Goal: Contribute content: Contribute content

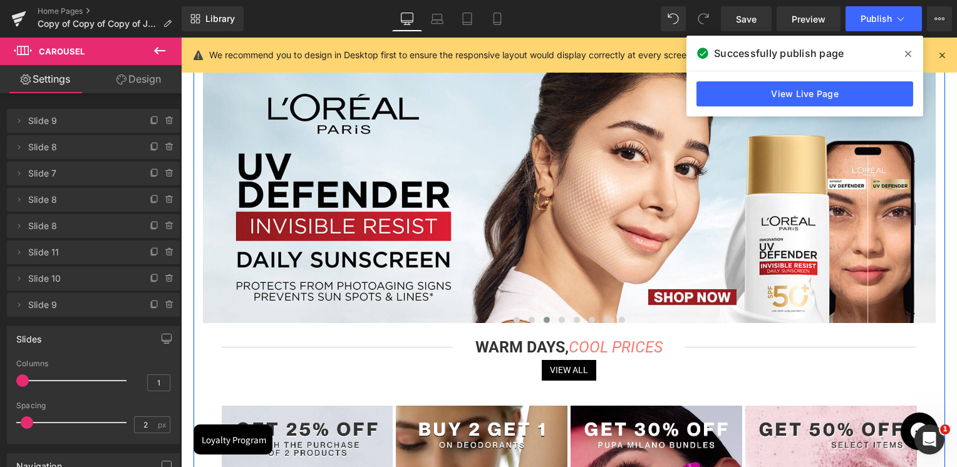
scroll to position [251, 0]
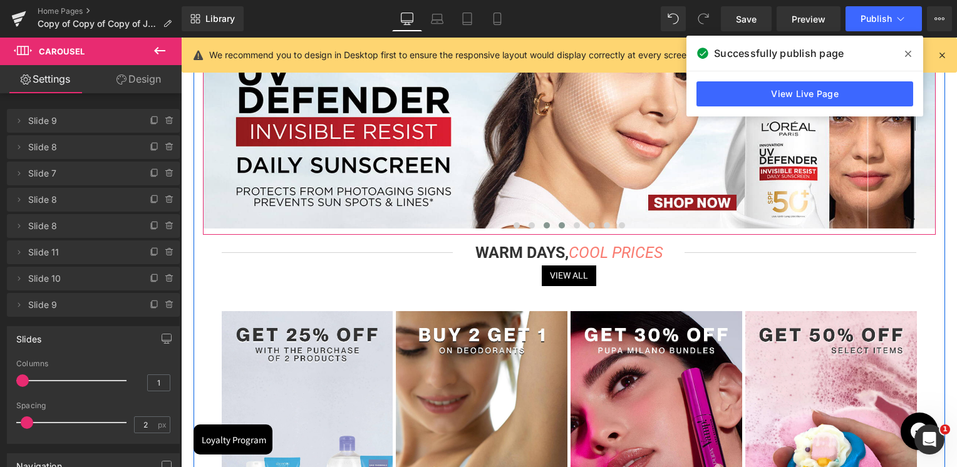
click at [556, 227] on button at bounding box center [561, 225] width 15 height 13
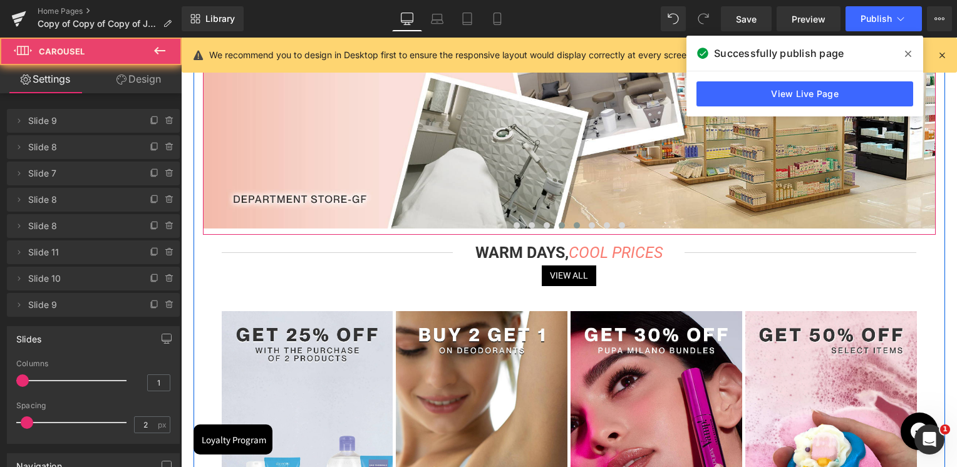
click at [570, 224] on button at bounding box center [577, 225] width 15 height 13
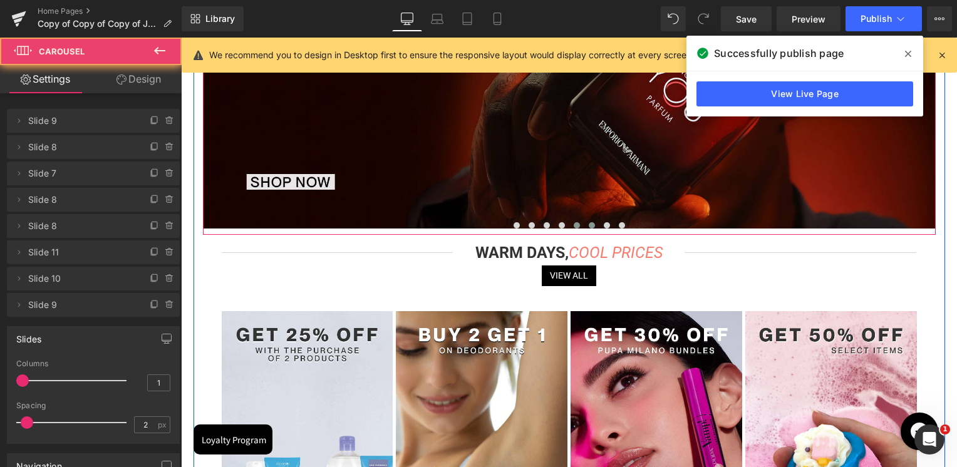
click at [589, 226] on span at bounding box center [592, 225] width 6 height 6
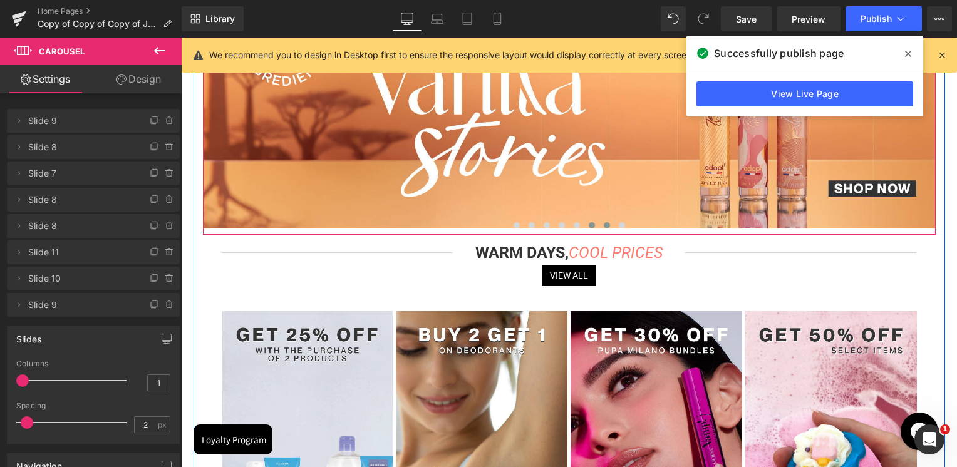
click at [606, 226] on span at bounding box center [607, 225] width 6 height 6
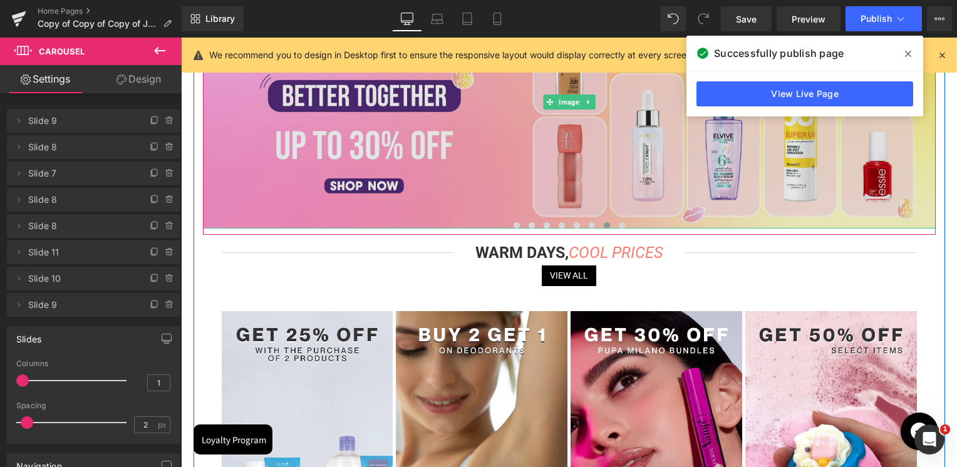
click at [509, 155] on img at bounding box center [569, 102] width 733 height 254
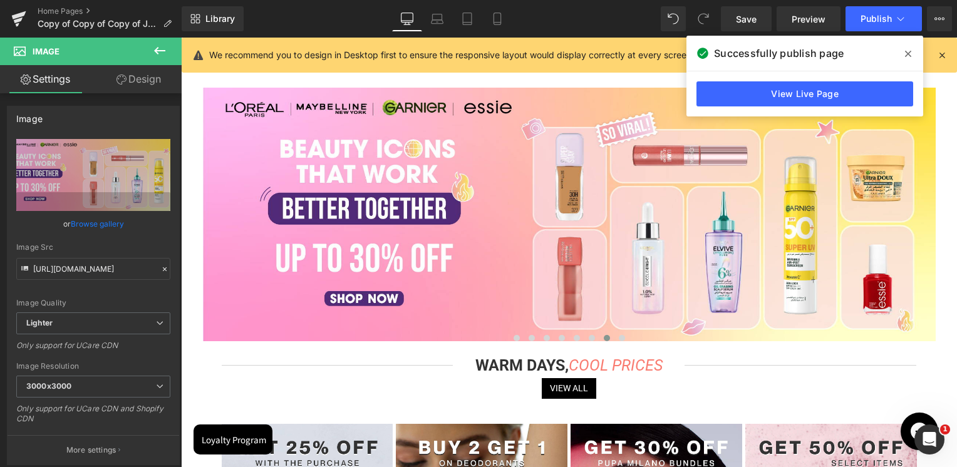
scroll to position [63, 0]
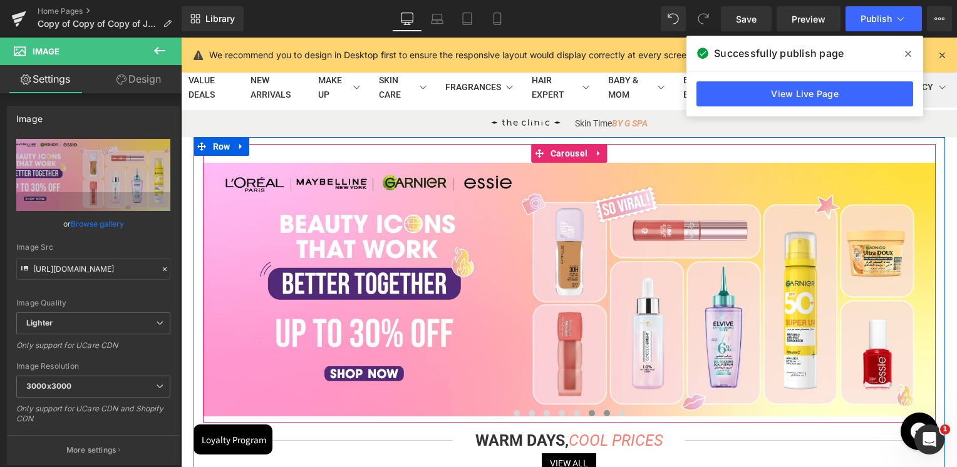
click at [585, 417] on button at bounding box center [592, 413] width 15 height 13
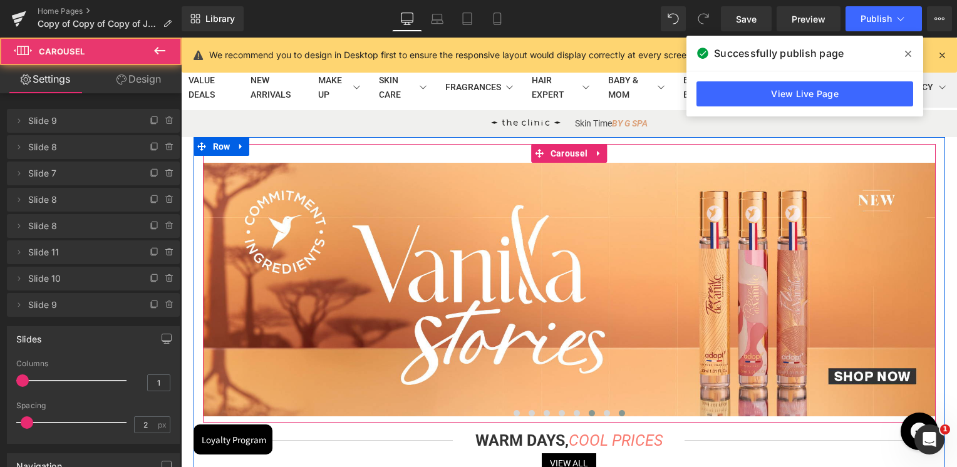
click at [616, 412] on button at bounding box center [622, 413] width 15 height 13
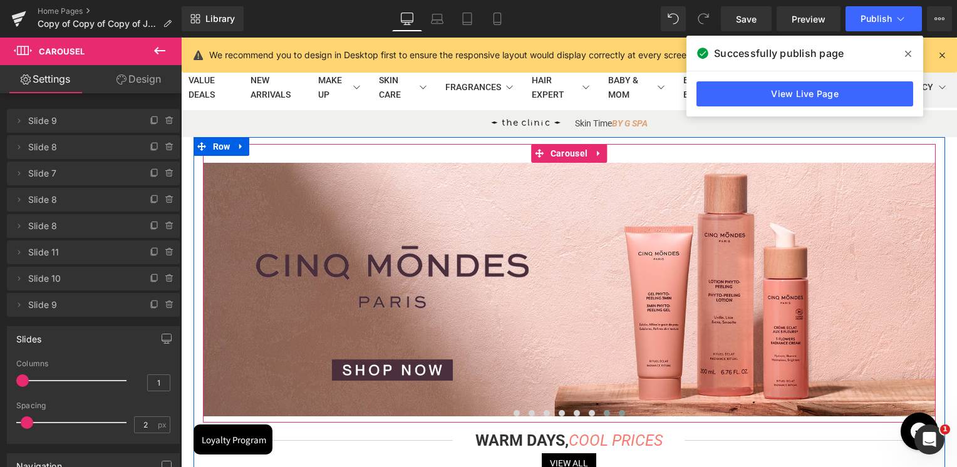
click at [606, 408] on button at bounding box center [607, 413] width 15 height 13
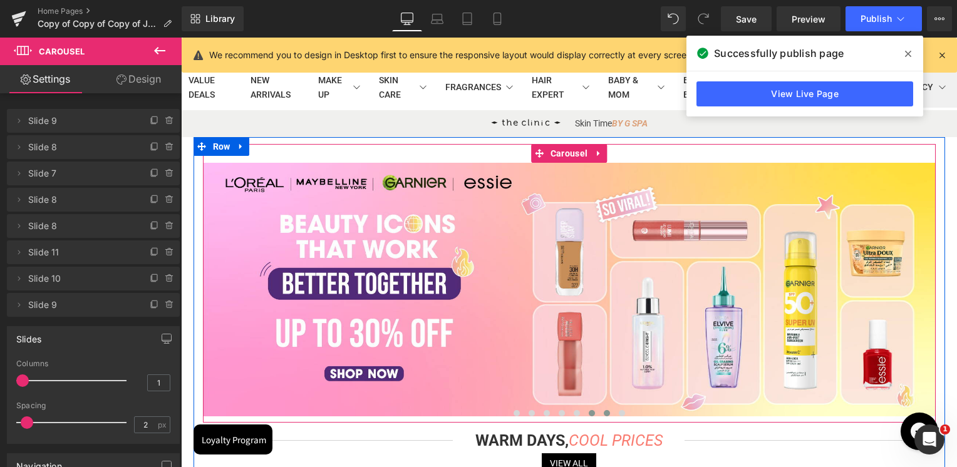
click at [589, 412] on span at bounding box center [592, 413] width 6 height 6
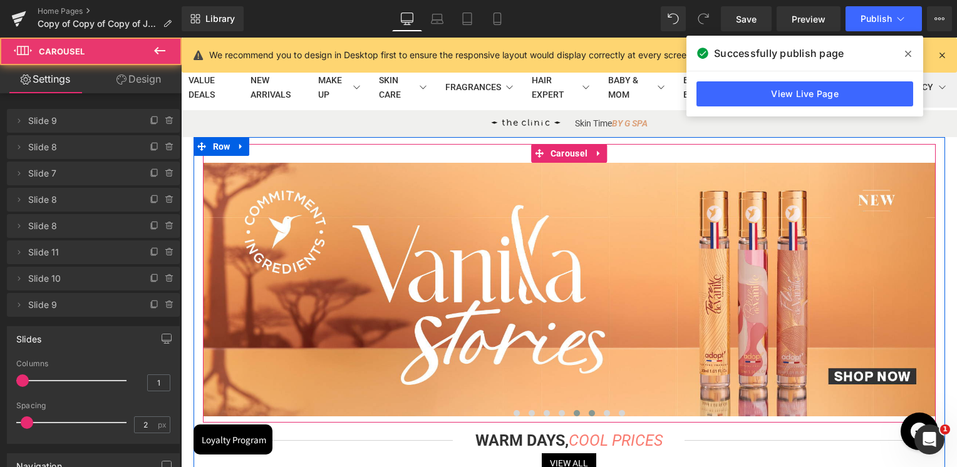
click at [574, 412] on span at bounding box center [577, 413] width 6 height 6
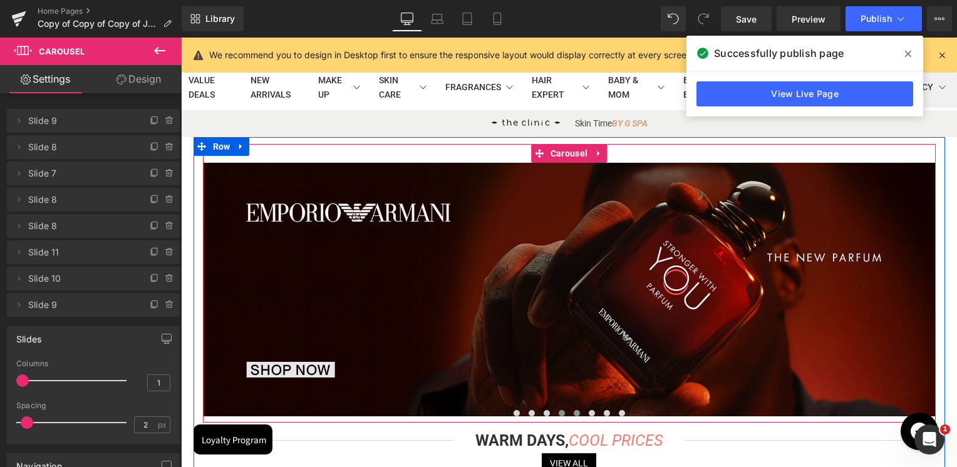
click at [559, 412] on span at bounding box center [562, 413] width 6 height 6
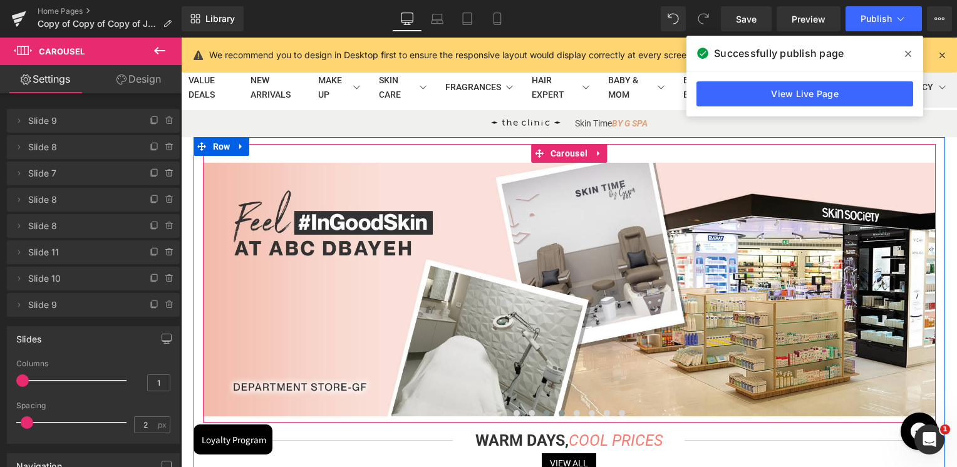
click at [541, 412] on button at bounding box center [546, 413] width 15 height 13
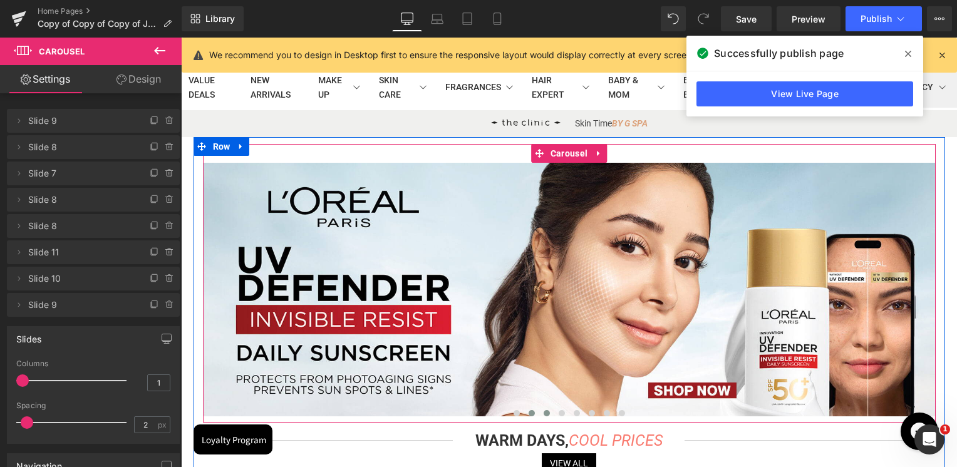
click at [529, 413] on span at bounding box center [532, 413] width 6 height 6
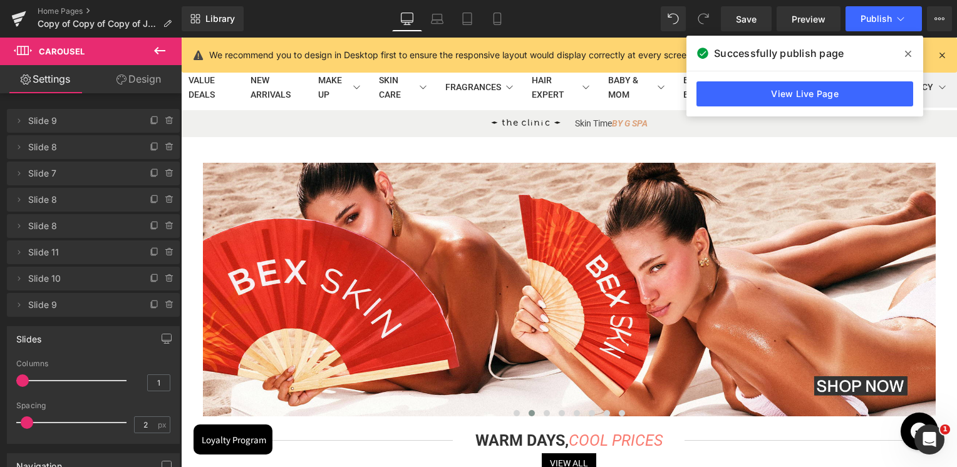
click at [514, 413] on div "Rendering Content" at bounding box center [478, 418] width 77 height 14
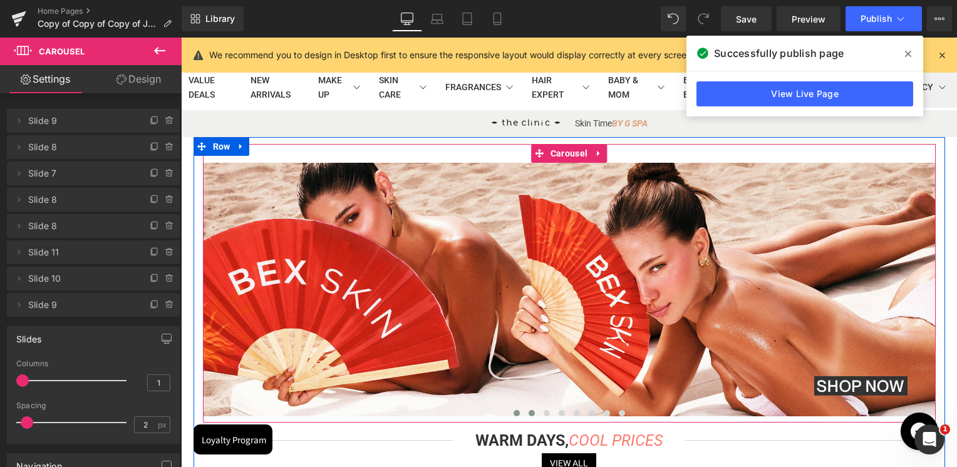
click at [517, 410] on span at bounding box center [517, 413] width 6 height 6
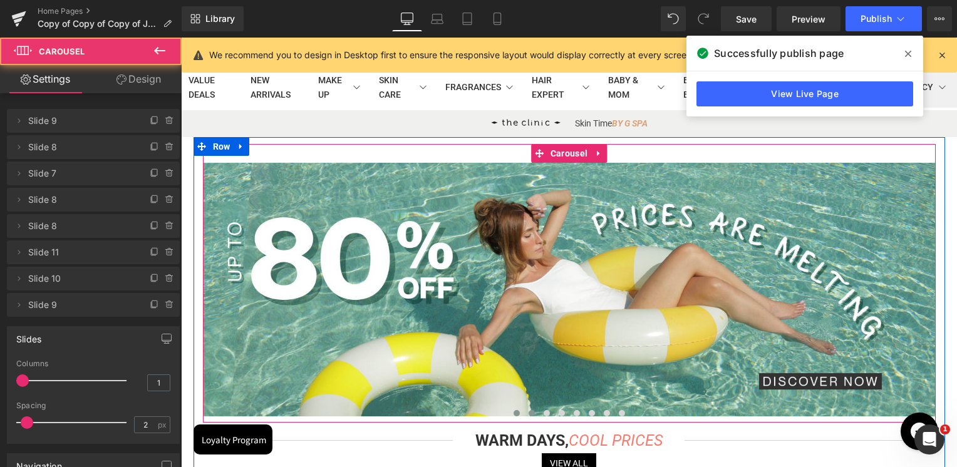
click at [529, 411] on span at bounding box center [532, 413] width 6 height 6
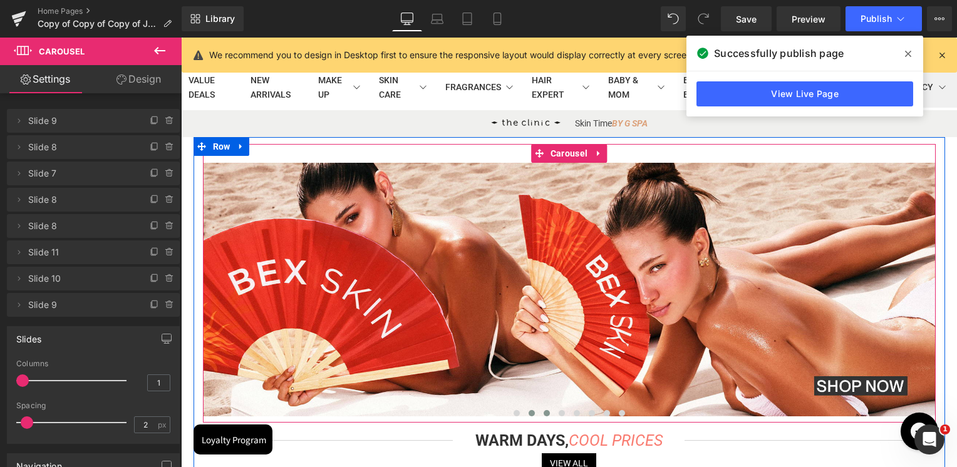
click at [544, 412] on span at bounding box center [547, 413] width 6 height 6
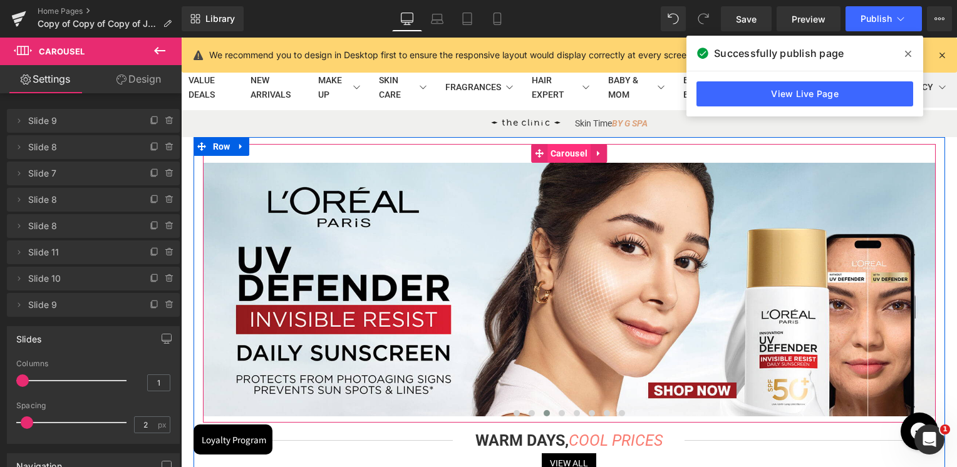
click at [571, 152] on span "Carousel" at bounding box center [569, 153] width 43 height 19
click at [560, 417] on button at bounding box center [561, 413] width 15 height 13
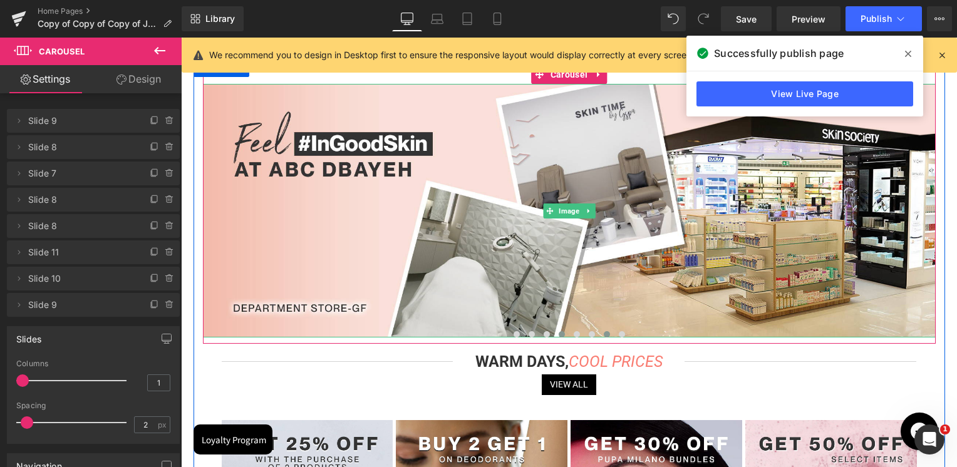
scroll to position [188, 0]
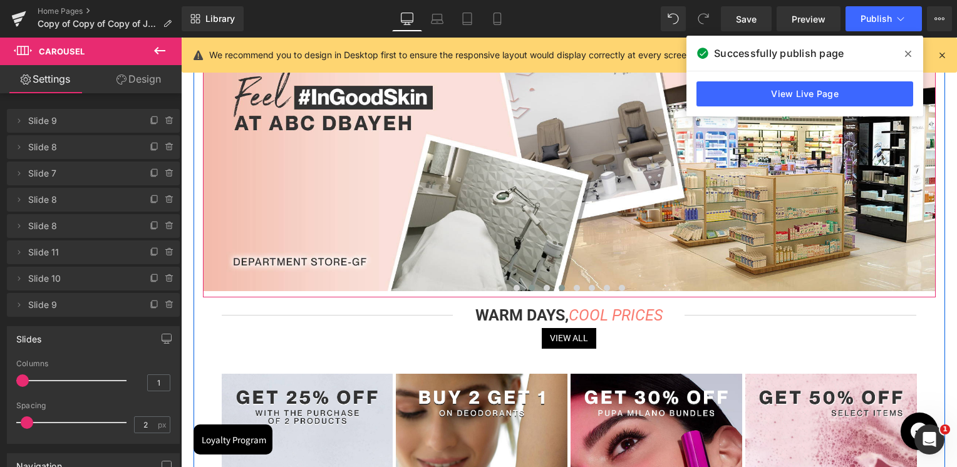
click at [533, 289] on button at bounding box center [531, 288] width 15 height 13
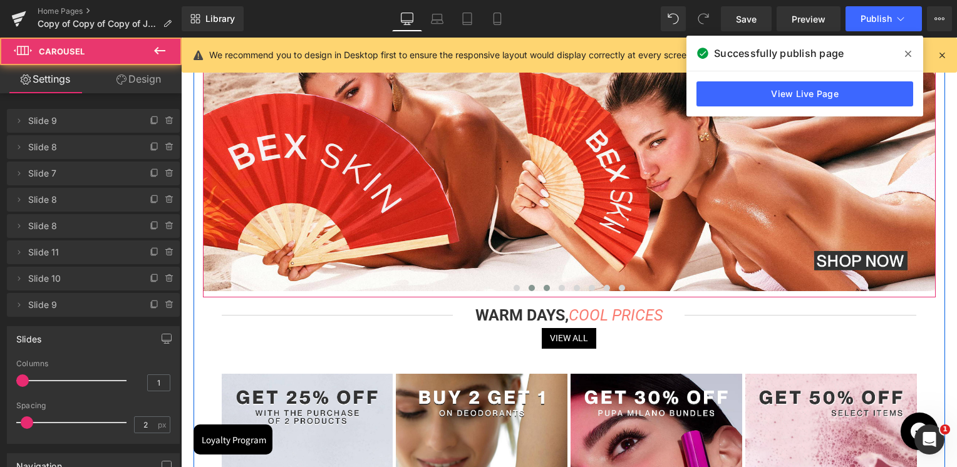
click at [544, 289] on span at bounding box center [547, 288] width 6 height 6
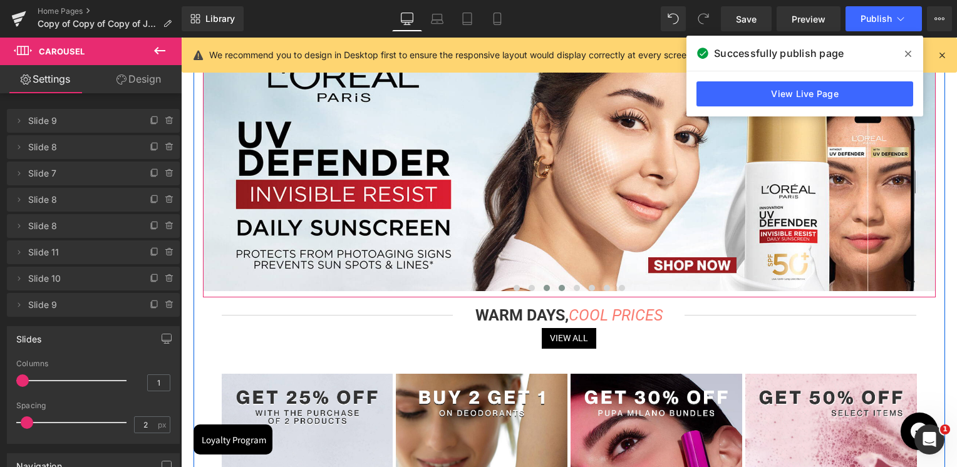
click at [554, 288] on button at bounding box center [561, 288] width 15 height 13
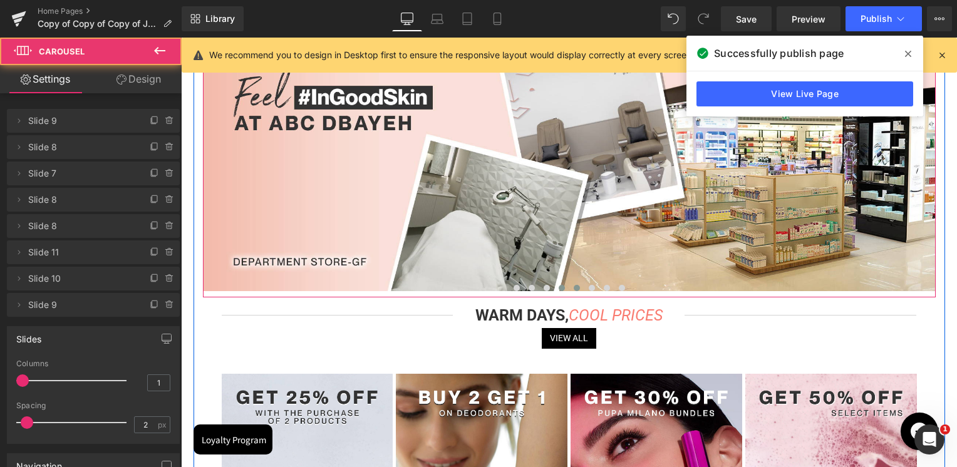
click at [570, 286] on button at bounding box center [577, 288] width 15 height 13
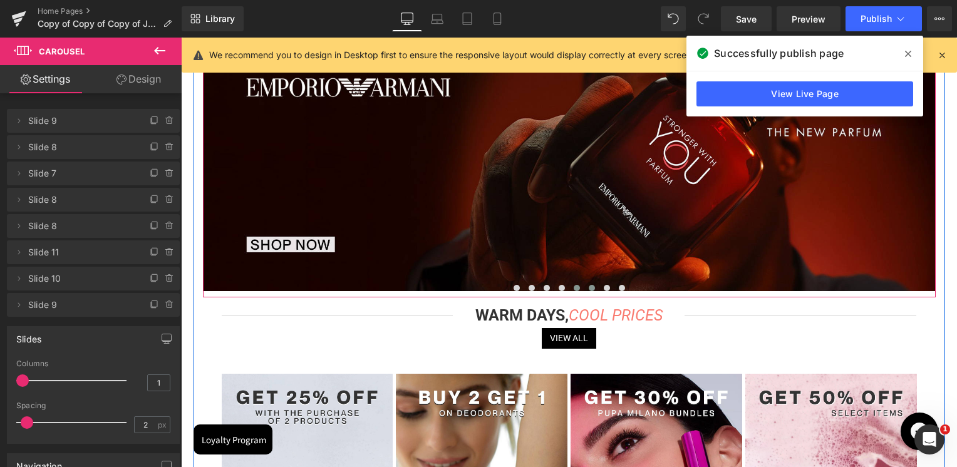
click at [586, 287] on button at bounding box center [592, 288] width 15 height 13
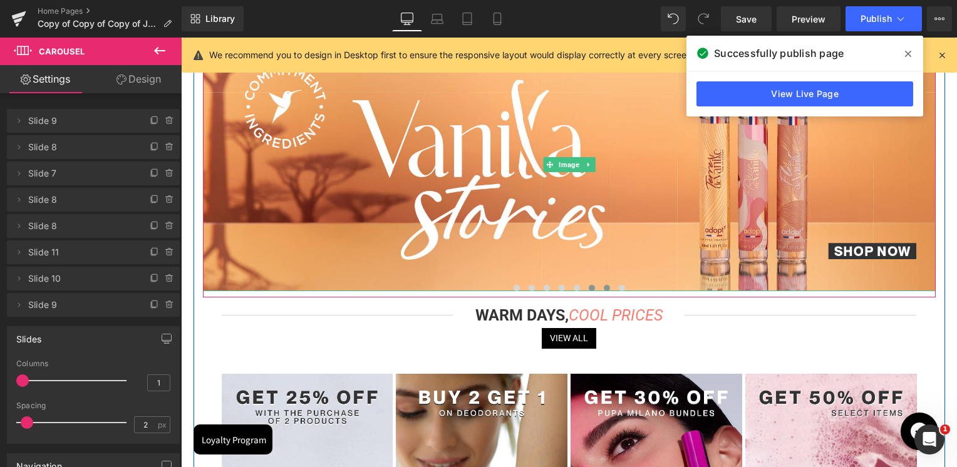
click at [604, 284] on button at bounding box center [607, 288] width 15 height 13
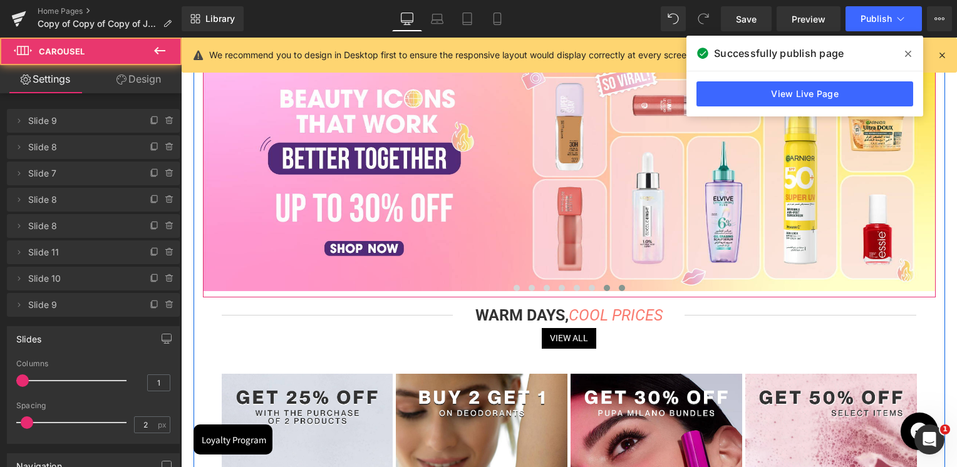
click at [622, 288] on span at bounding box center [622, 288] width 6 height 6
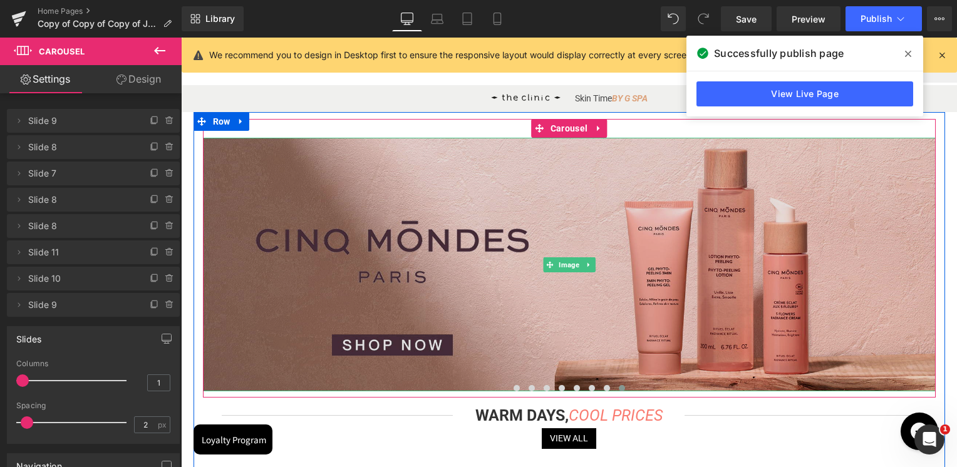
scroll to position [63, 0]
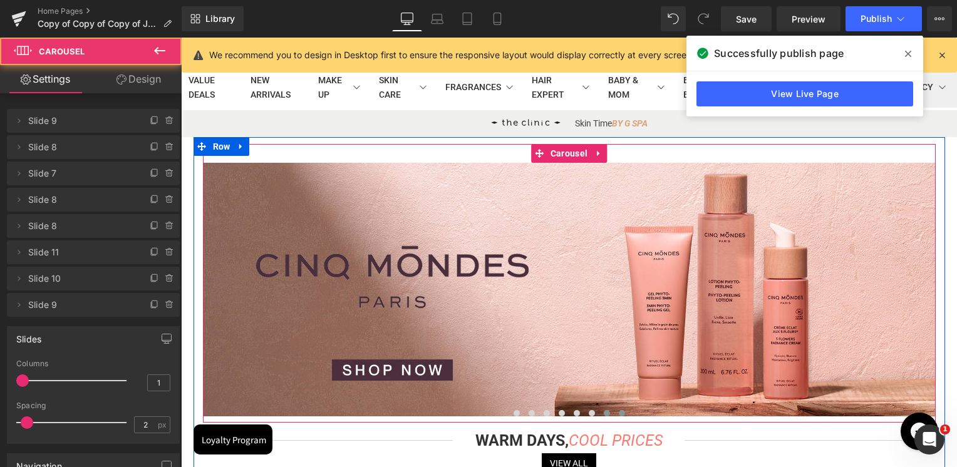
click at [605, 413] on span at bounding box center [607, 413] width 6 height 6
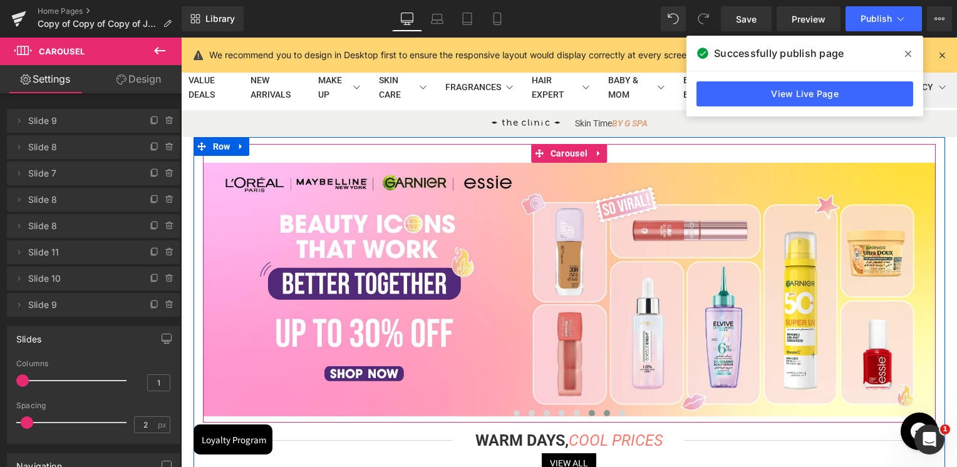
click at [593, 414] on span at bounding box center [592, 413] width 6 height 6
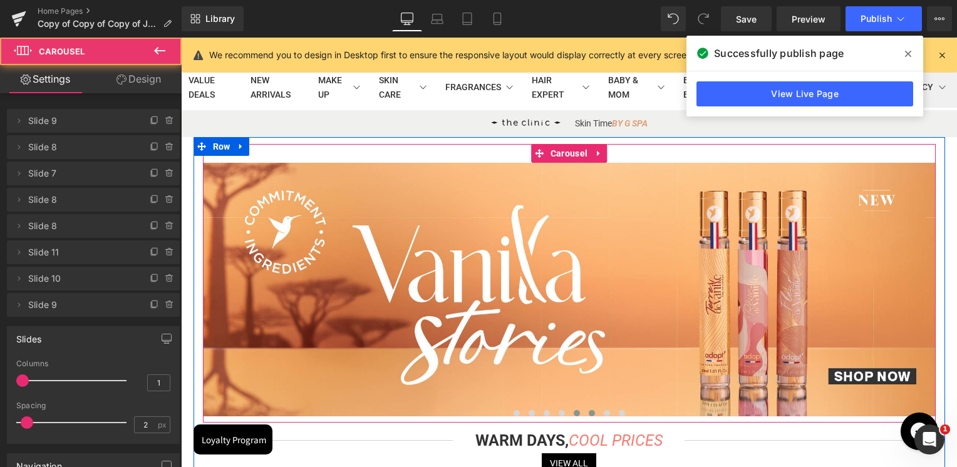
click at [574, 418] on button at bounding box center [577, 413] width 15 height 13
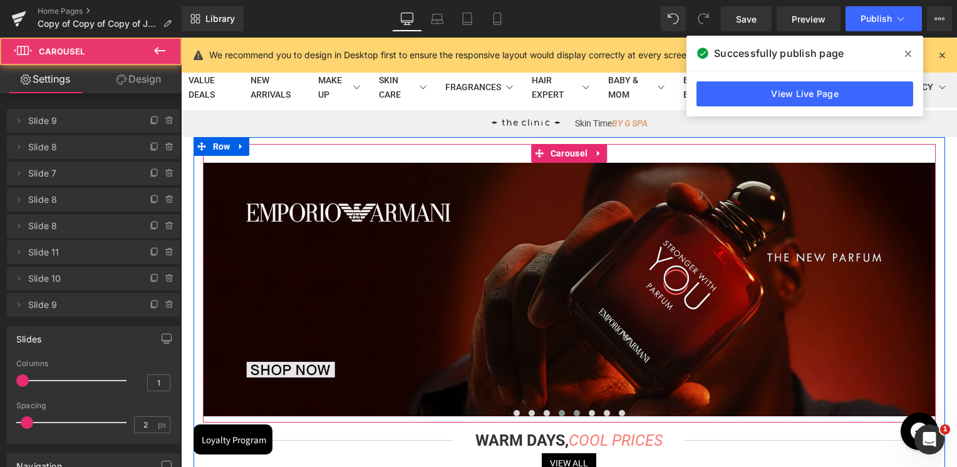
click at [560, 412] on span at bounding box center [562, 413] width 6 height 6
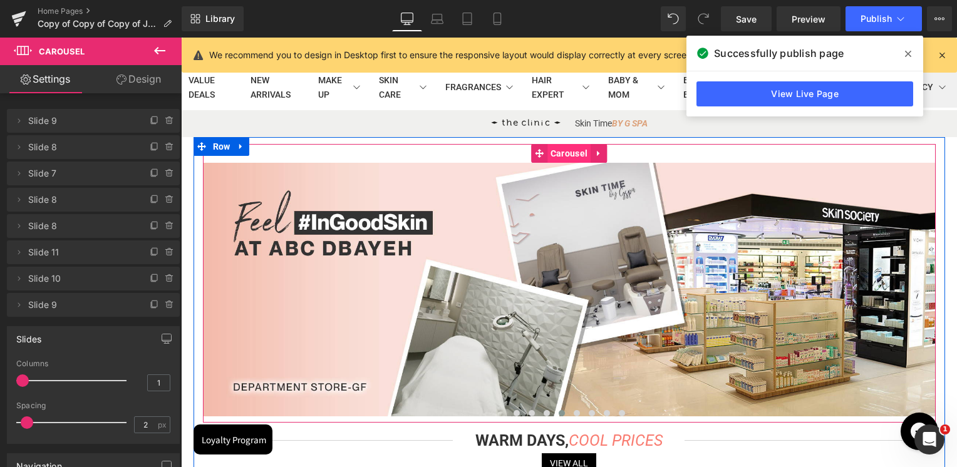
click at [563, 150] on span "Carousel" at bounding box center [569, 153] width 43 height 19
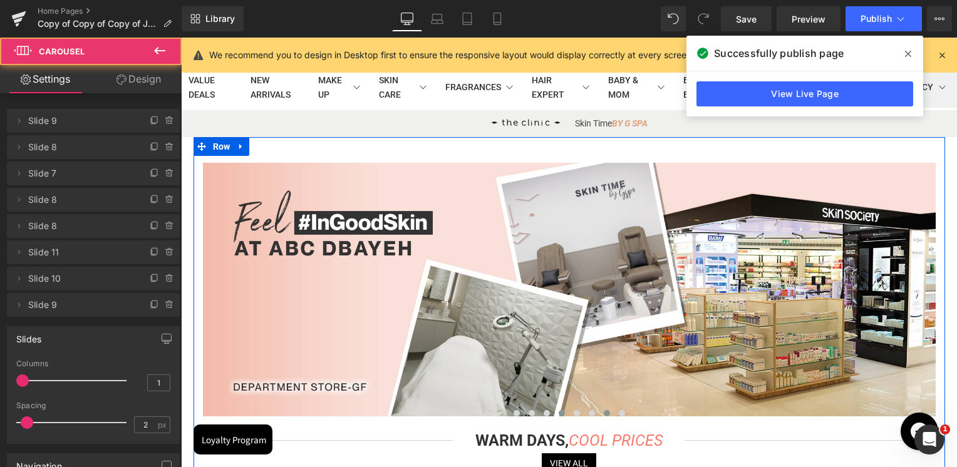
click at [608, 415] on span at bounding box center [607, 413] width 6 height 6
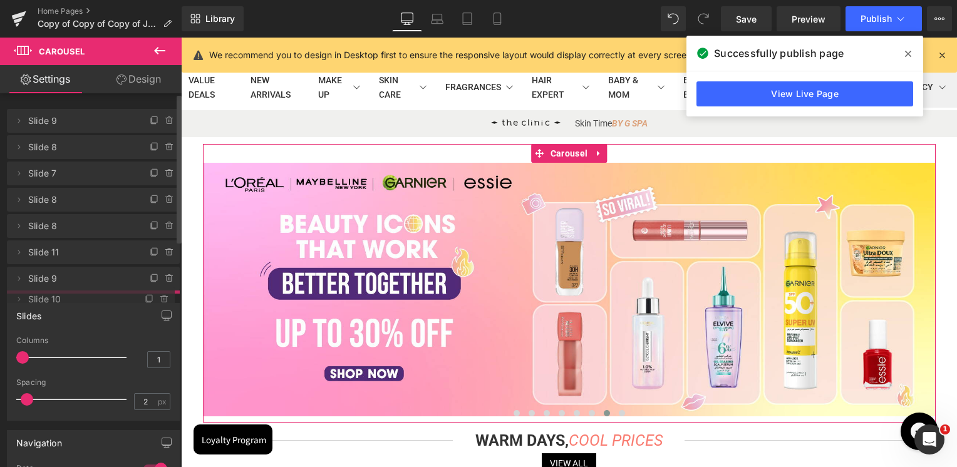
drag, startPoint x: 73, startPoint y: 280, endPoint x: 68, endPoint y: 301, distance: 21.3
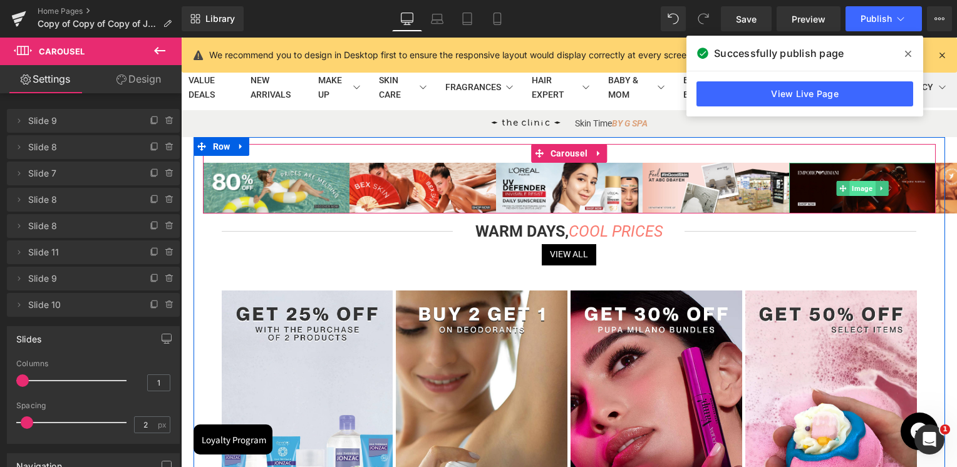
click at [855, 185] on span "Image" at bounding box center [863, 188] width 26 height 15
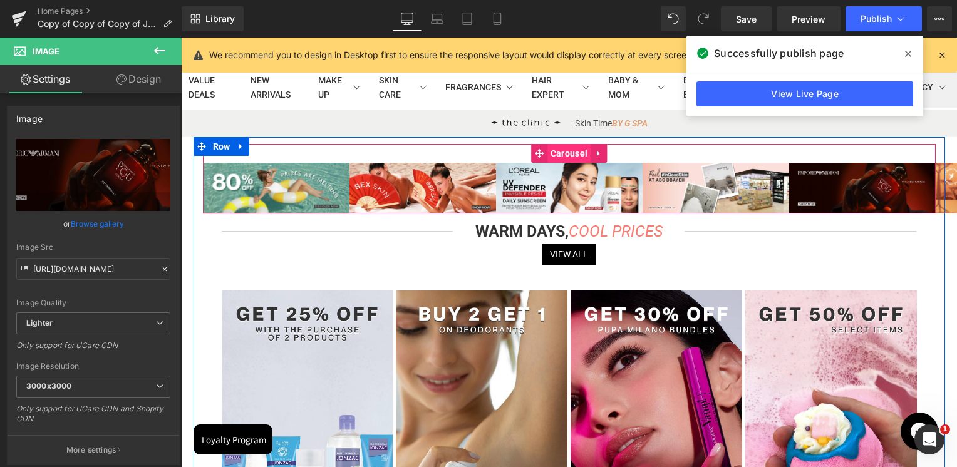
click at [574, 154] on span "Carousel" at bounding box center [569, 153] width 43 height 19
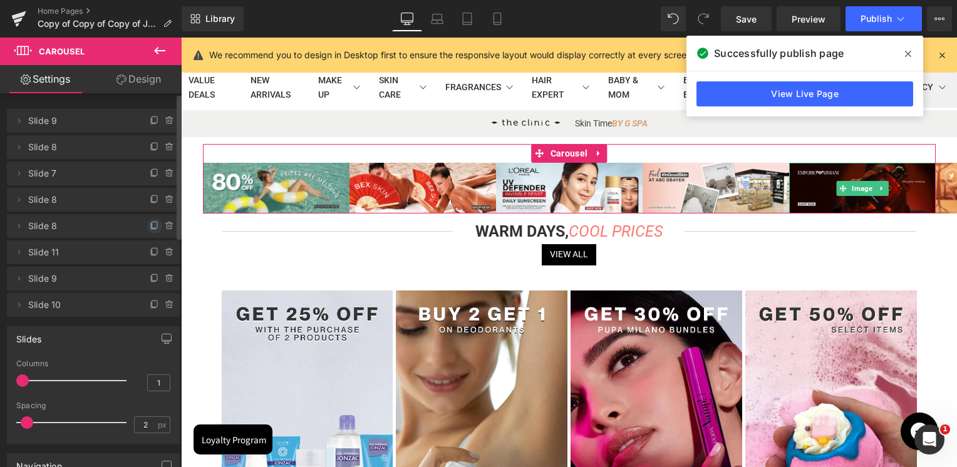
click at [150, 225] on icon at bounding box center [155, 226] width 10 height 10
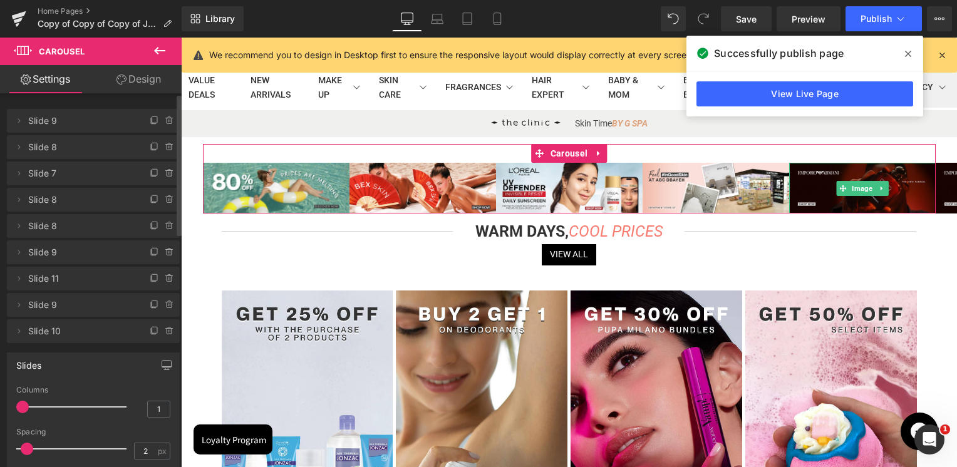
click at [62, 218] on span "Slide 8" at bounding box center [80, 226] width 105 height 24
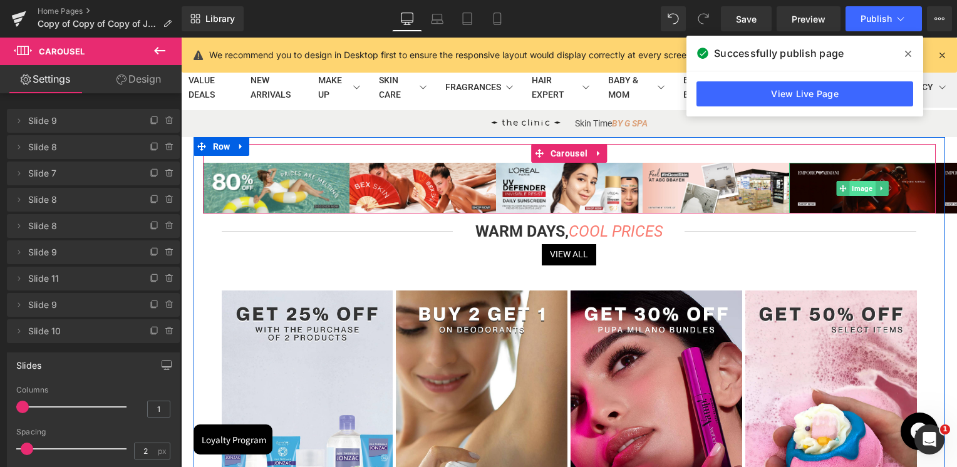
click at [867, 192] on span "Image" at bounding box center [863, 188] width 26 height 15
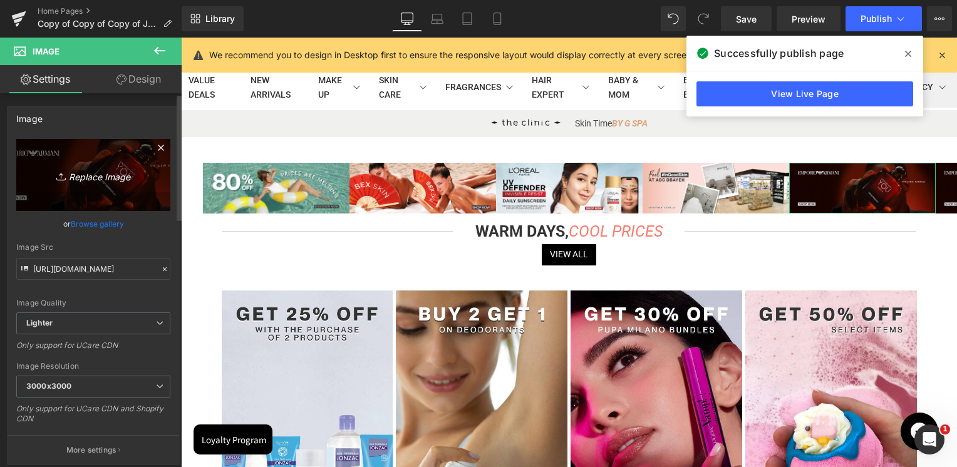
click at [96, 164] on link "Replace Image" at bounding box center [93, 175] width 154 height 72
type input "C:\fakepath\2000-x-692-px.jpg"
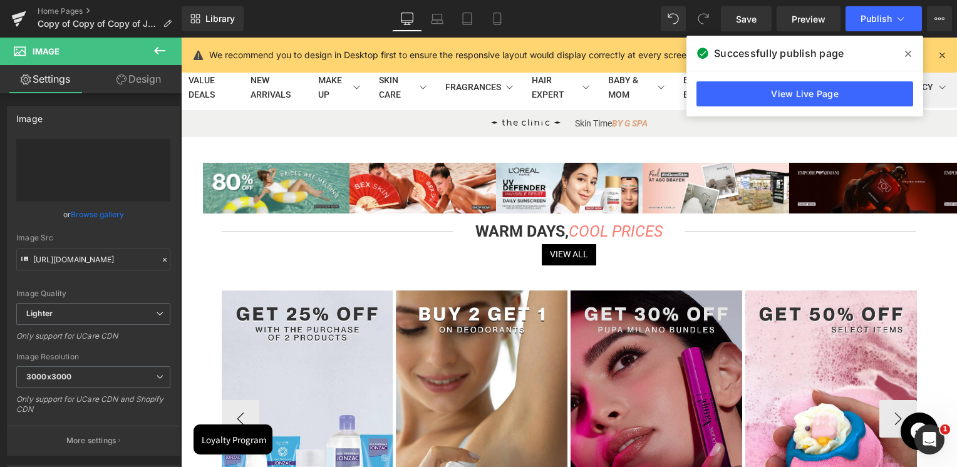
type input "[URL][DOMAIN_NAME]"
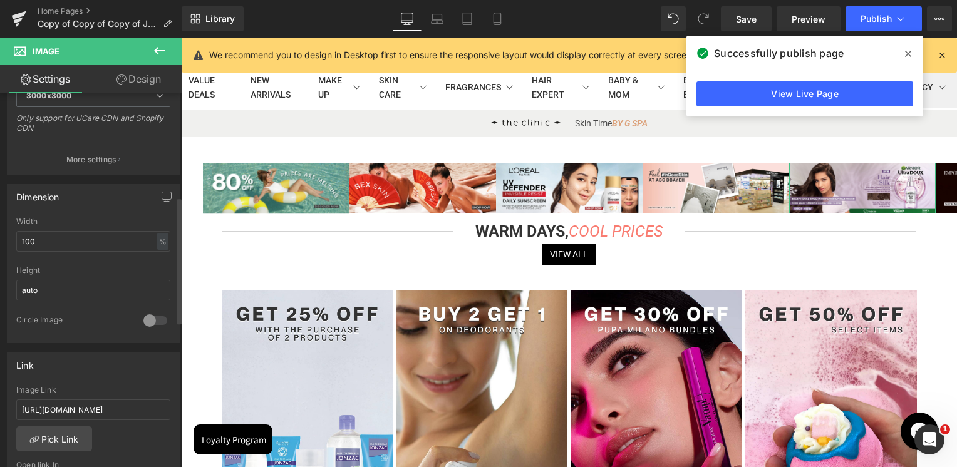
scroll to position [313, 0]
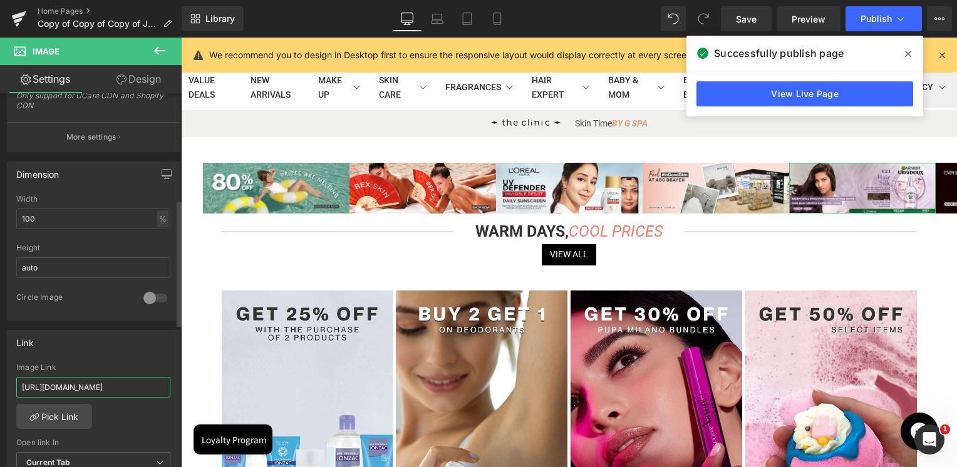
click at [88, 387] on input "[URL][DOMAIN_NAME]" at bounding box center [93, 387] width 154 height 21
paste input "ages/[PERSON_NAME]-water?_ab=0&key=1756103258292"
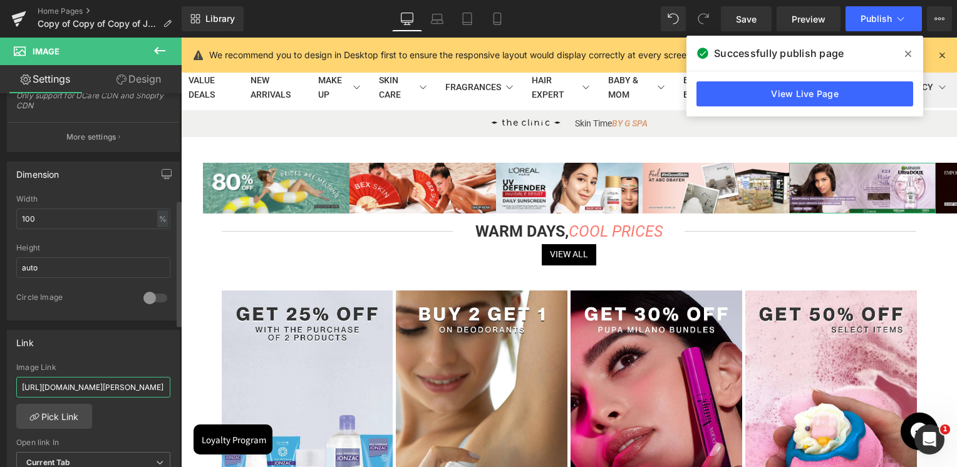
type input "[URL][DOMAIN_NAME][PERSON_NAME]"
click at [98, 353] on div "Link [URL][DOMAIN_NAME][PERSON_NAME] Image Link [URL][DOMAIN_NAME][PERSON_NAME]…" at bounding box center [93, 411] width 173 height 162
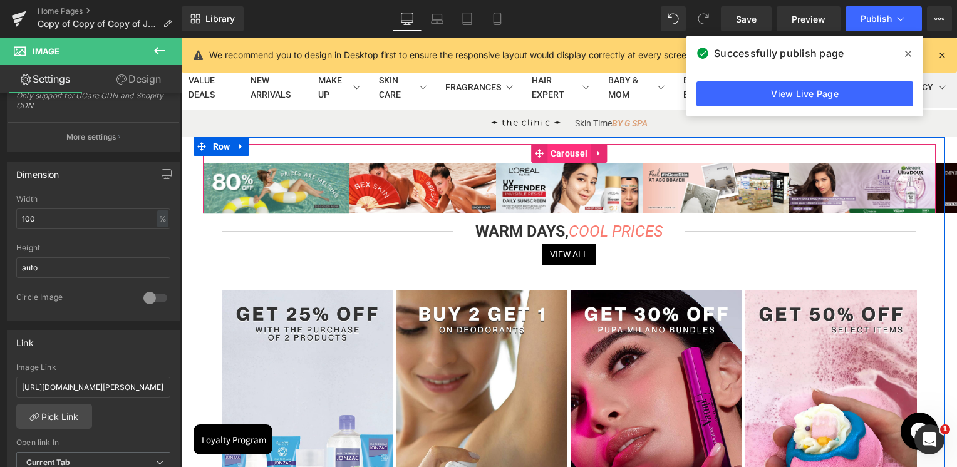
click at [554, 153] on span "Carousel" at bounding box center [569, 153] width 43 height 19
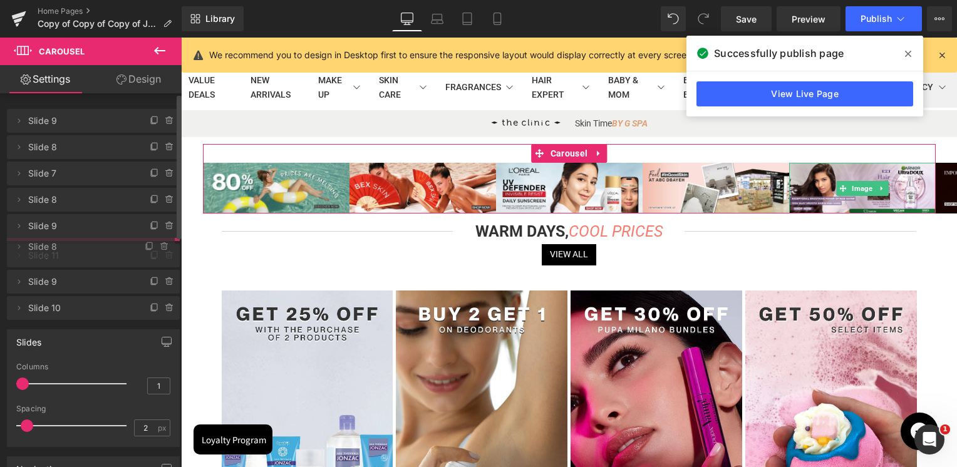
drag, startPoint x: 76, startPoint y: 224, endPoint x: 80, endPoint y: 245, distance: 20.9
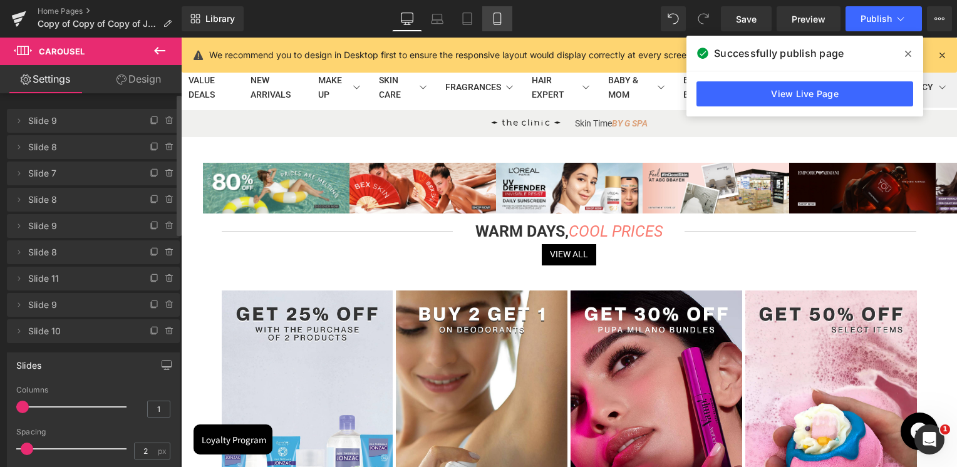
click at [492, 19] on icon at bounding box center [497, 19] width 13 height 13
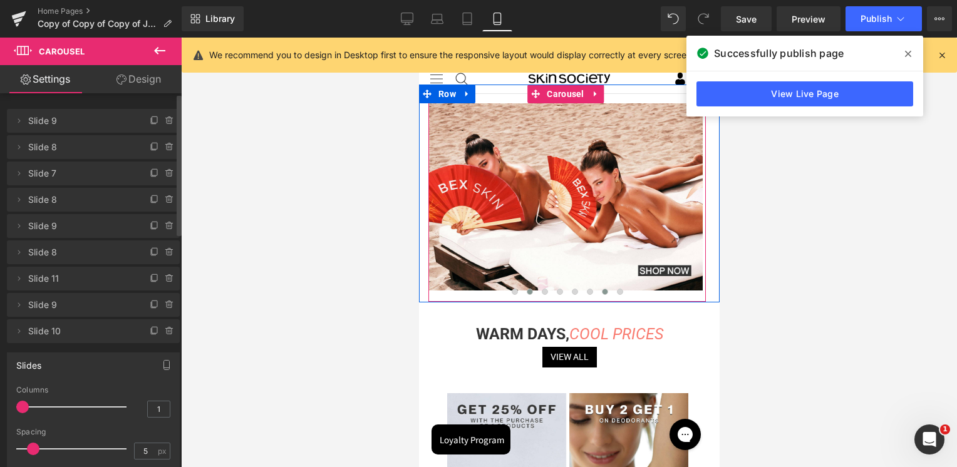
click at [605, 296] on button at bounding box center [604, 292] width 15 height 13
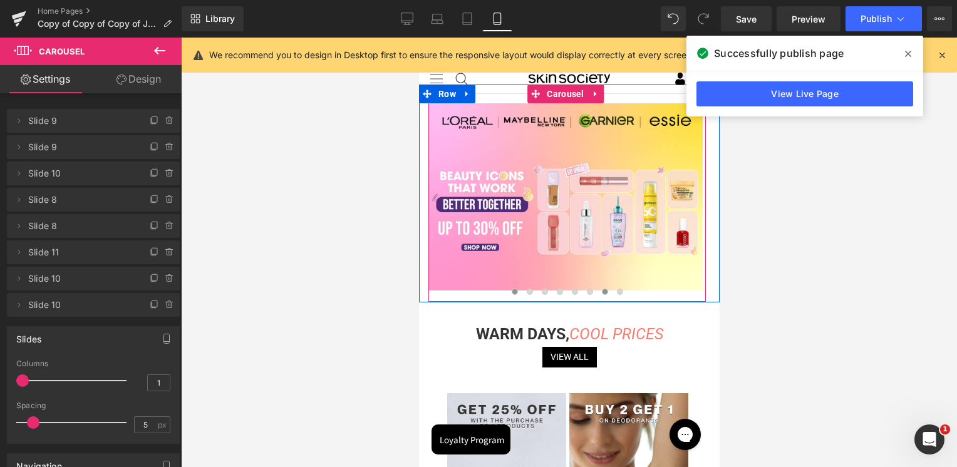
click at [514, 294] on span at bounding box center [514, 292] width 6 height 6
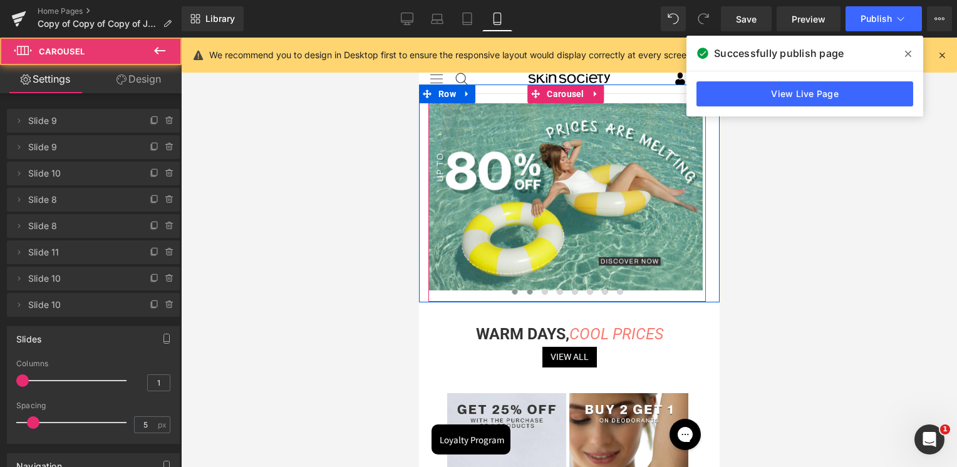
click at [527, 292] on span at bounding box center [529, 292] width 6 height 6
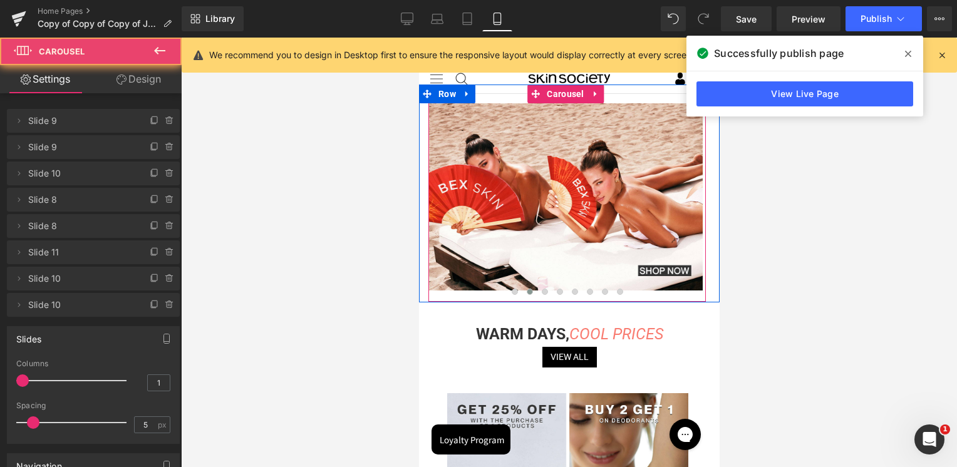
click at [531, 291] on button at bounding box center [529, 292] width 15 height 13
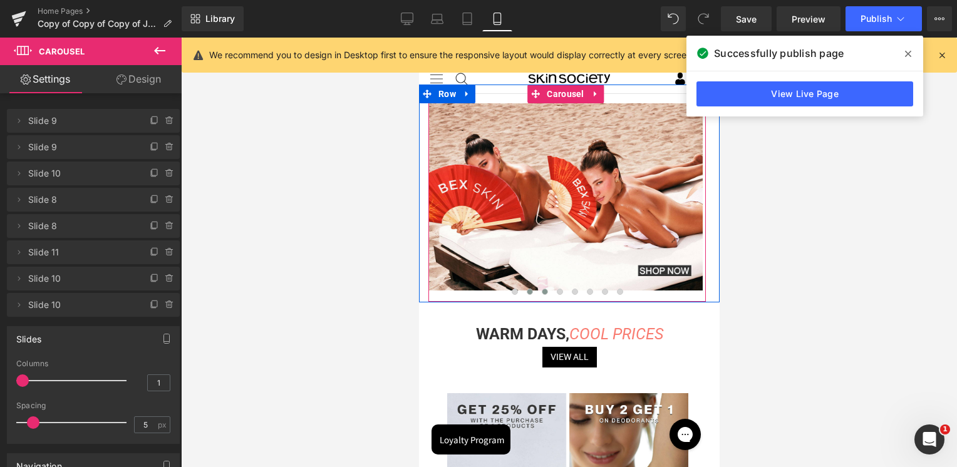
click at [544, 293] on span at bounding box center [544, 292] width 6 height 6
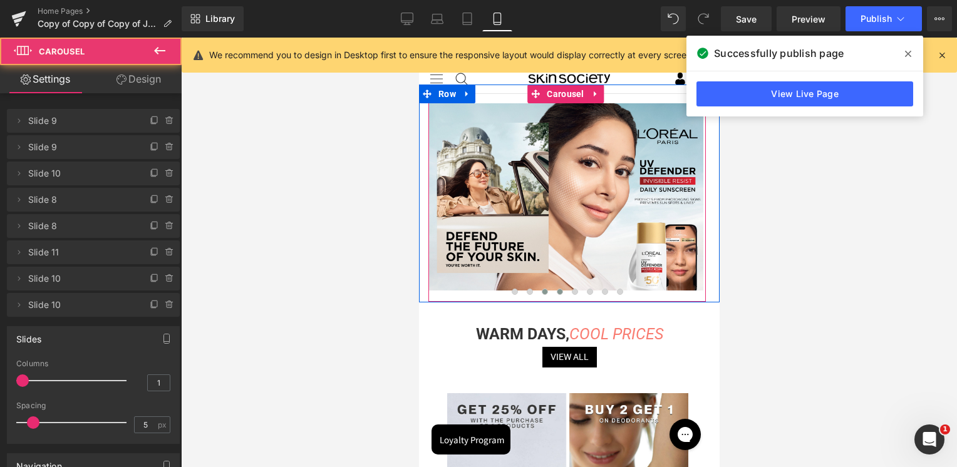
click at [556, 292] on span at bounding box center [559, 292] width 6 height 6
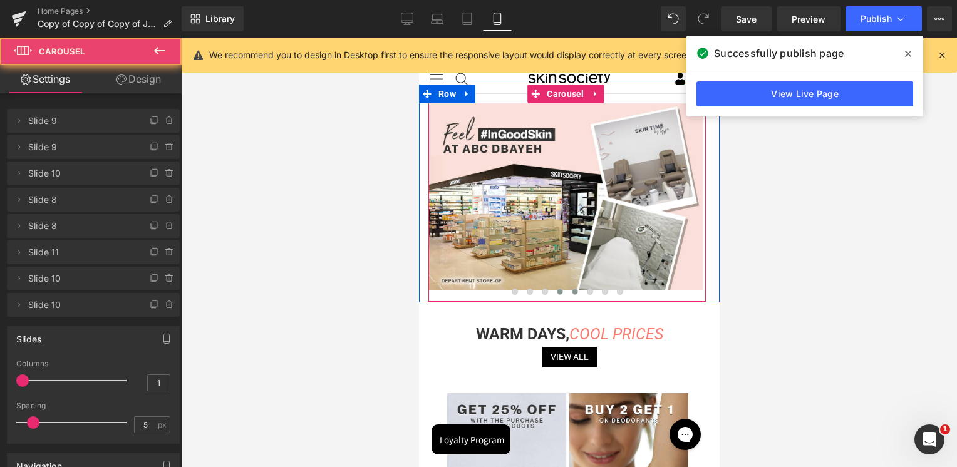
click at [577, 291] on button at bounding box center [574, 292] width 15 height 13
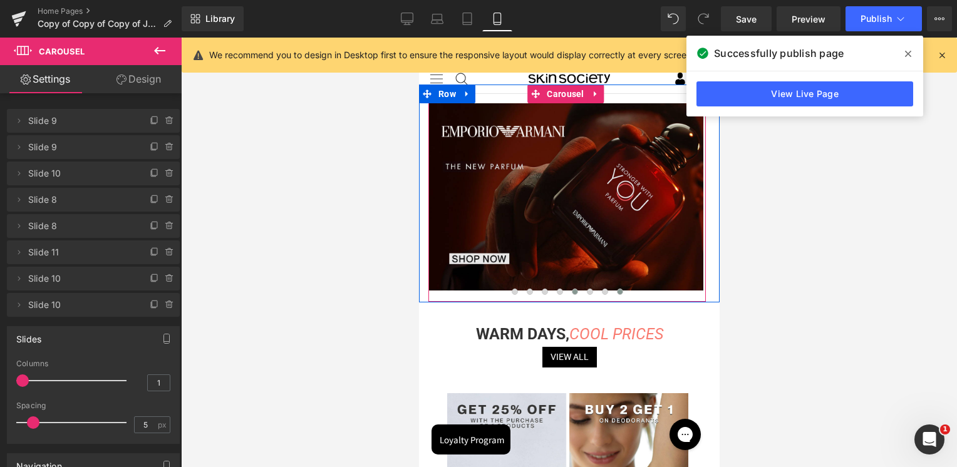
click at [612, 293] on button at bounding box center [619, 292] width 15 height 13
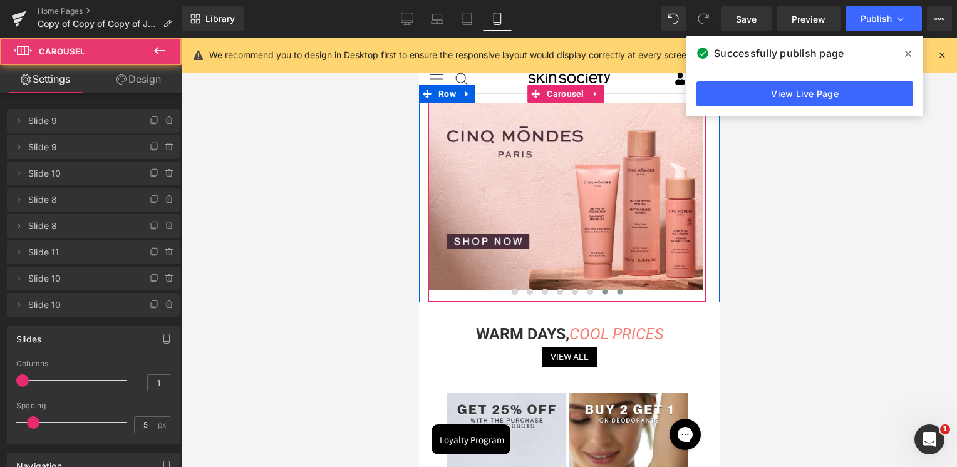
click at [604, 294] on span at bounding box center [604, 292] width 6 height 6
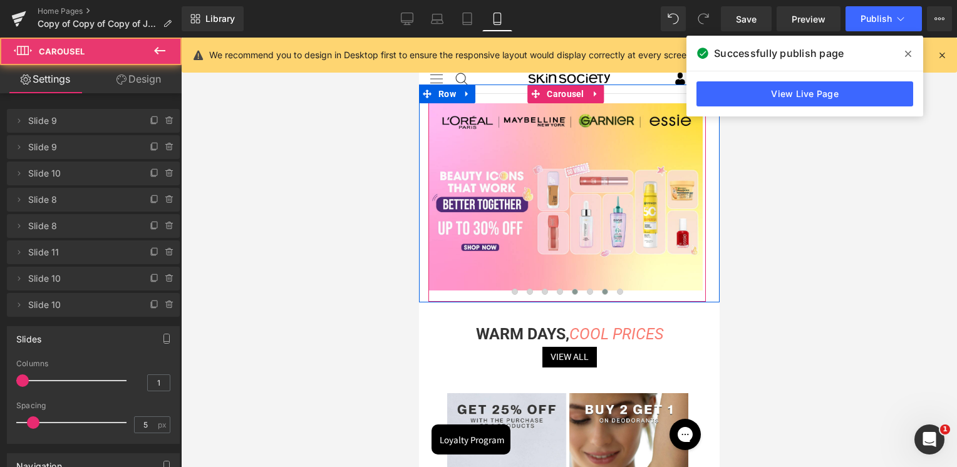
click at [571, 291] on span at bounding box center [574, 292] width 6 height 6
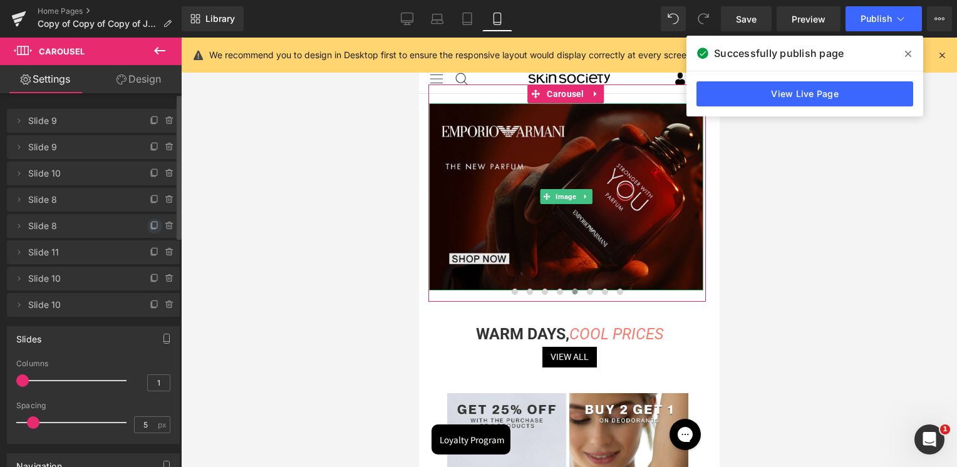
click at [150, 225] on icon at bounding box center [155, 226] width 10 height 10
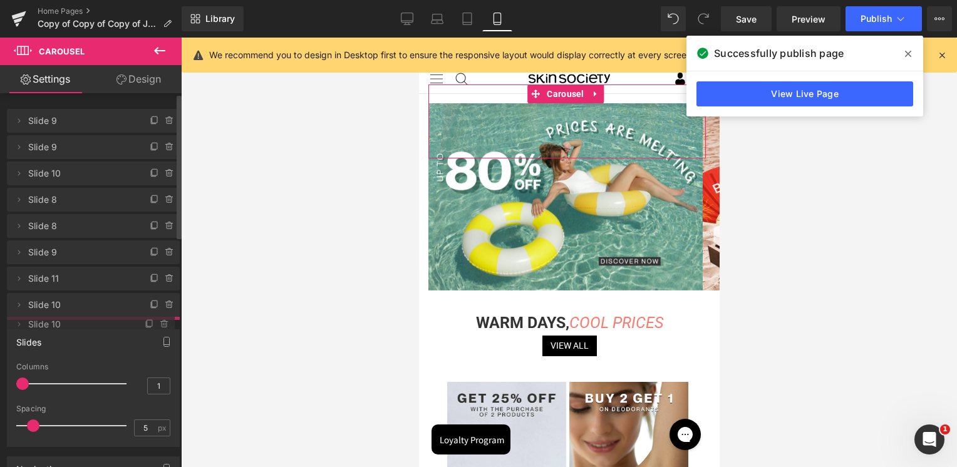
drag, startPoint x: 60, startPoint y: 307, endPoint x: 57, endPoint y: 326, distance: 19.7
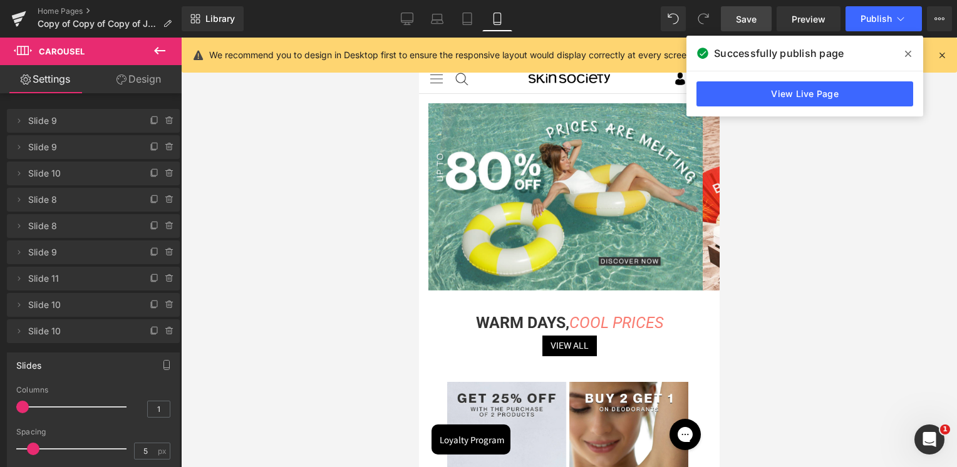
click at [761, 26] on link "Save" at bounding box center [746, 18] width 51 height 25
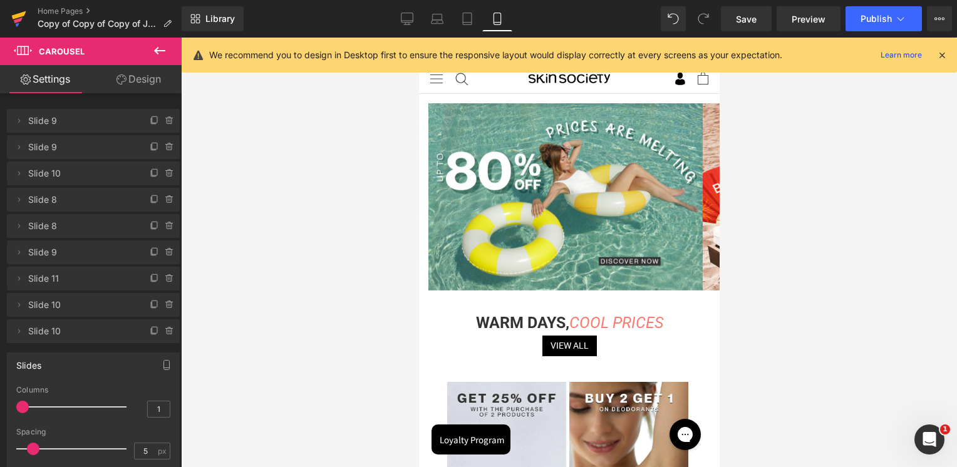
click at [29, 21] on link at bounding box center [19, 19] width 38 height 38
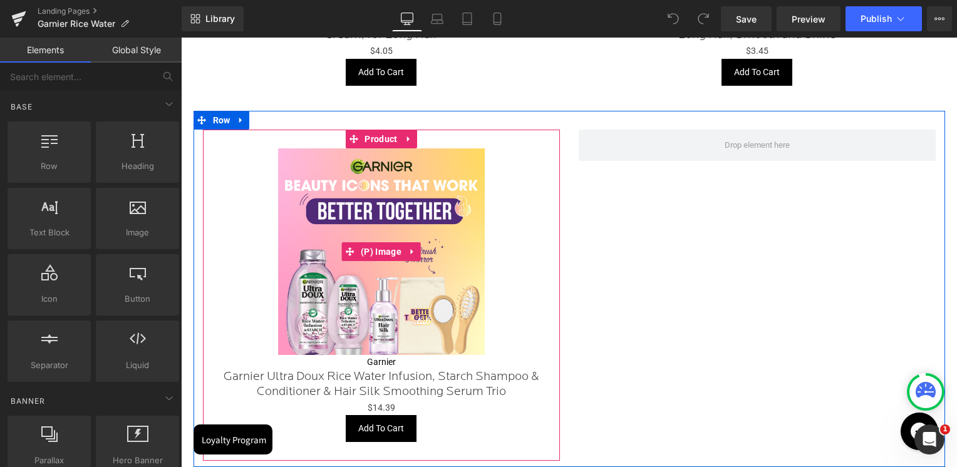
scroll to position [1707, 0]
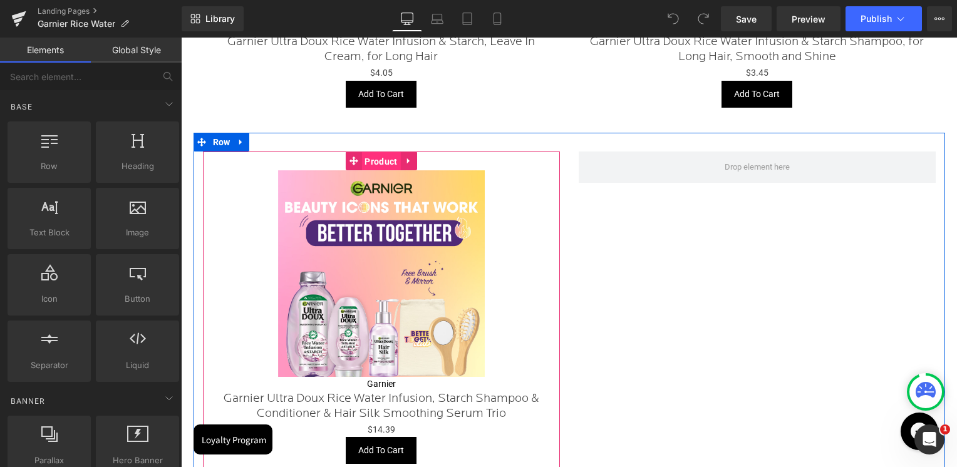
click at [380, 159] on span "Product" at bounding box center [381, 161] width 39 height 19
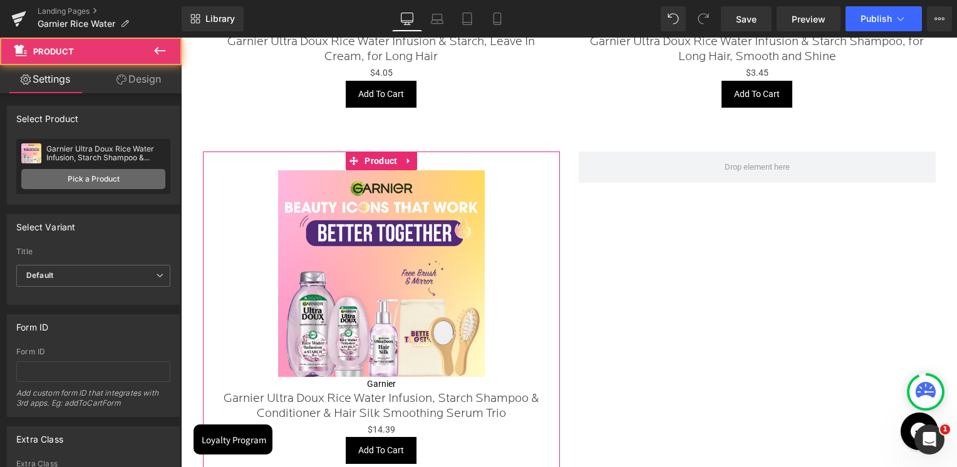
click at [86, 174] on link "Pick a Product" at bounding box center [93, 179] width 144 height 20
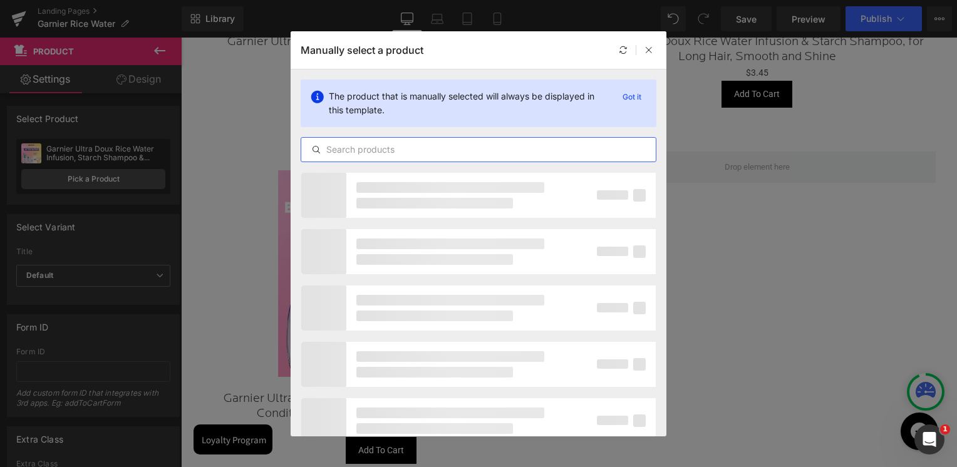
click at [0, 0] on input "text" at bounding box center [0, 0] width 0 height 0
paste input "Garnier Hair Silk Smoothing Serum & Starch Shampoo & Starch Remedy Mask & Starc…"
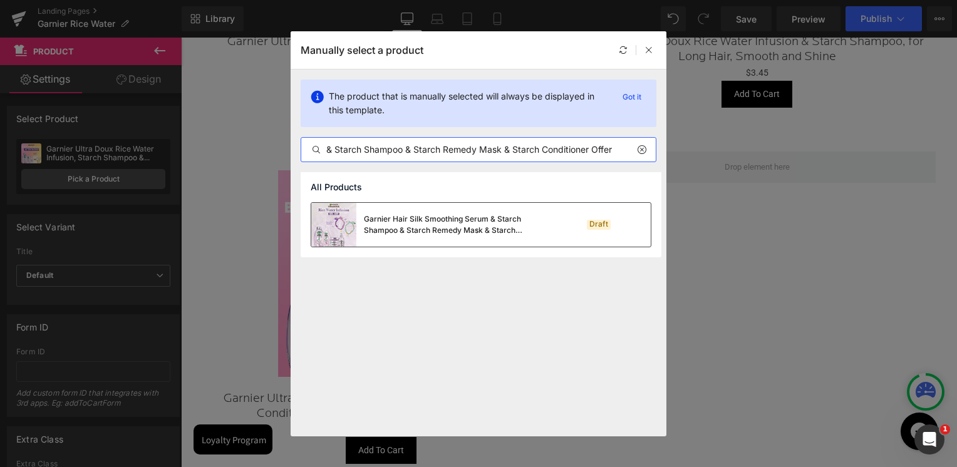
type input "Garnier Hair Silk Smoothing Serum & Starch Shampoo & Starch Remedy Mask & Starc…"
click at [402, 230] on div "Garnier Hair Silk Smoothing Serum & Starch Shampoo & Starch Remedy Mask & Starc…" at bounding box center [458, 225] width 188 height 23
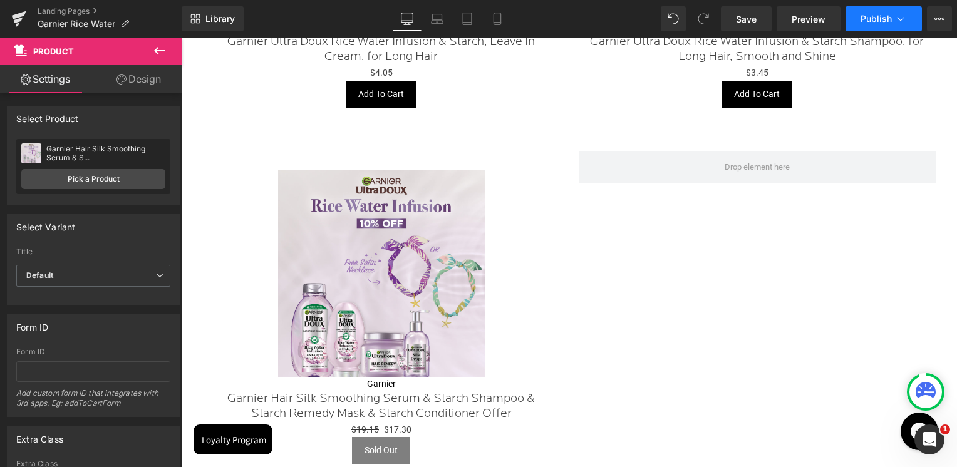
click at [880, 21] on span "Publish" at bounding box center [876, 19] width 31 height 10
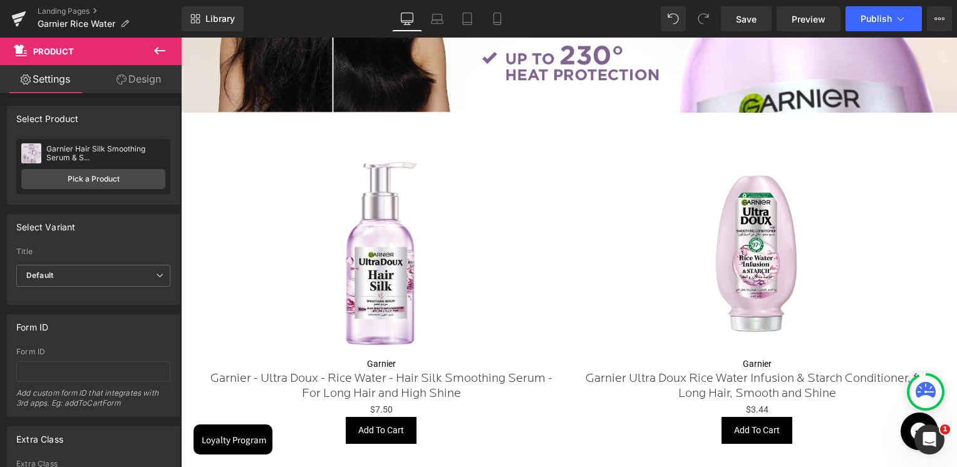
scroll to position [705, 0]
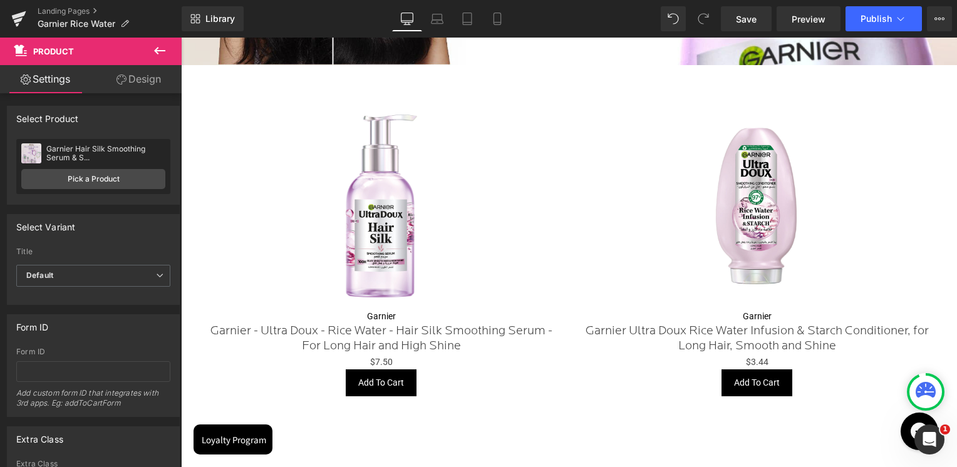
click at [764, 107] on img at bounding box center [757, 206] width 207 height 207
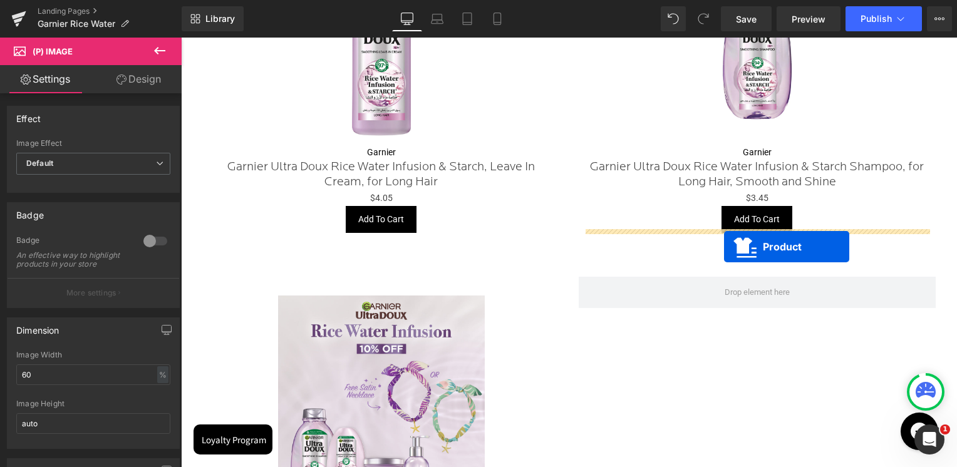
scroll to position [1707, 0]
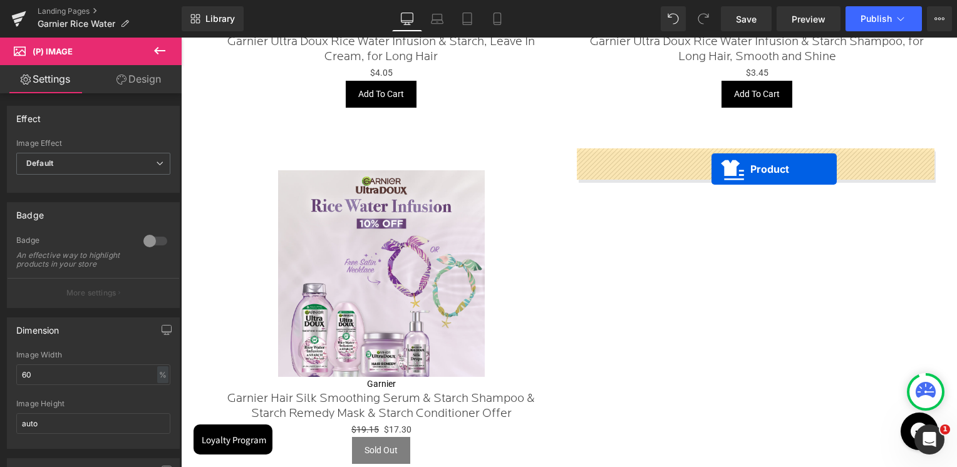
drag, startPoint x: 727, startPoint y: 90, endPoint x: 712, endPoint y: 169, distance: 80.5
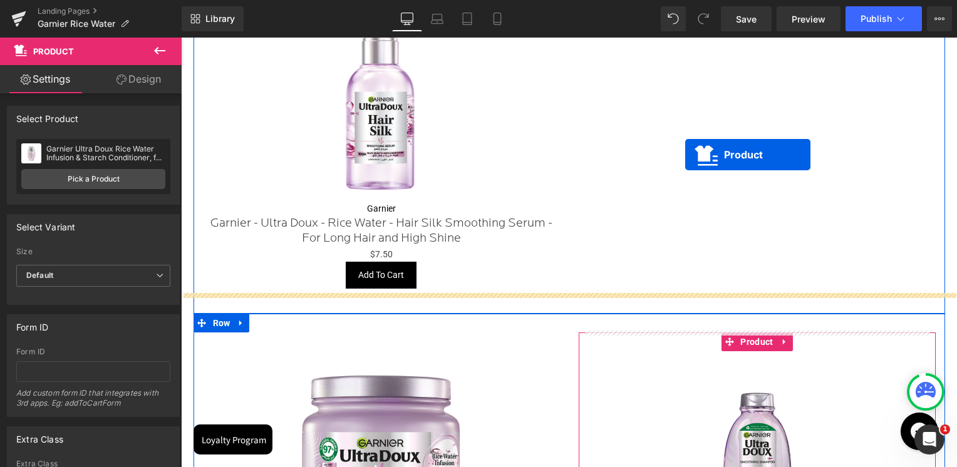
scroll to position [642, 0]
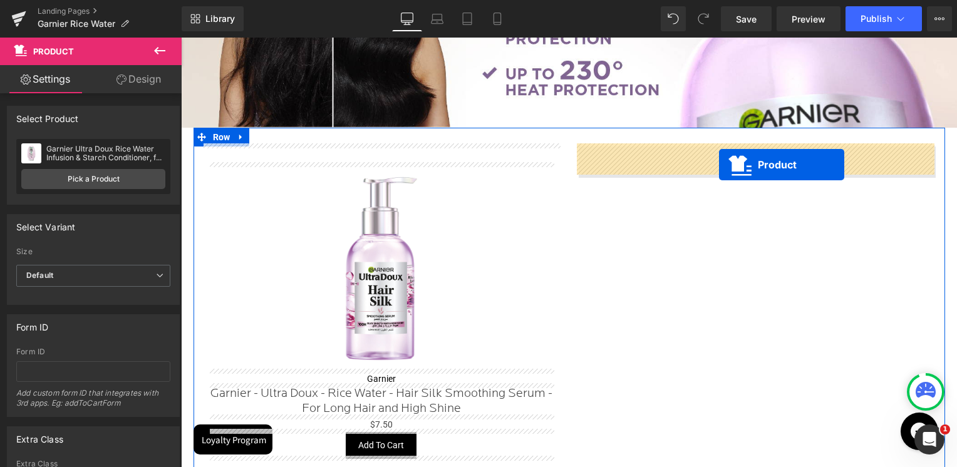
drag, startPoint x: 353, startPoint y: 153, endPoint x: 719, endPoint y: 163, distance: 366.0
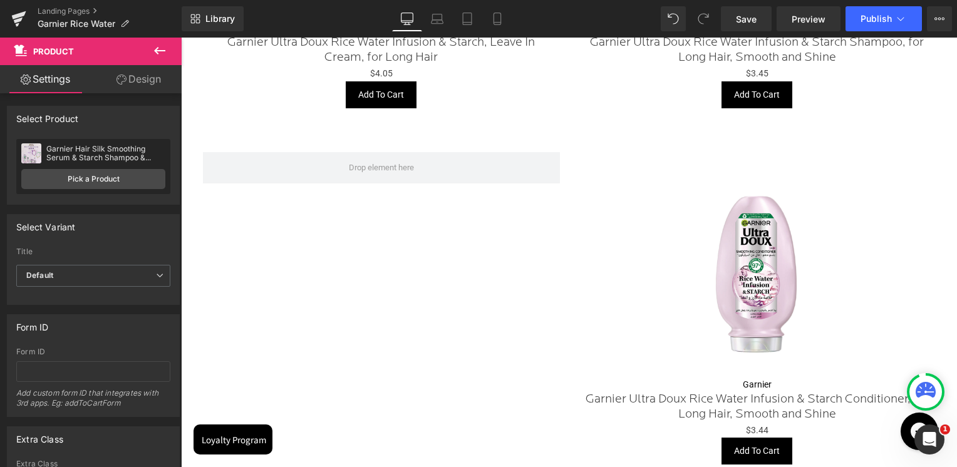
scroll to position [1707, 0]
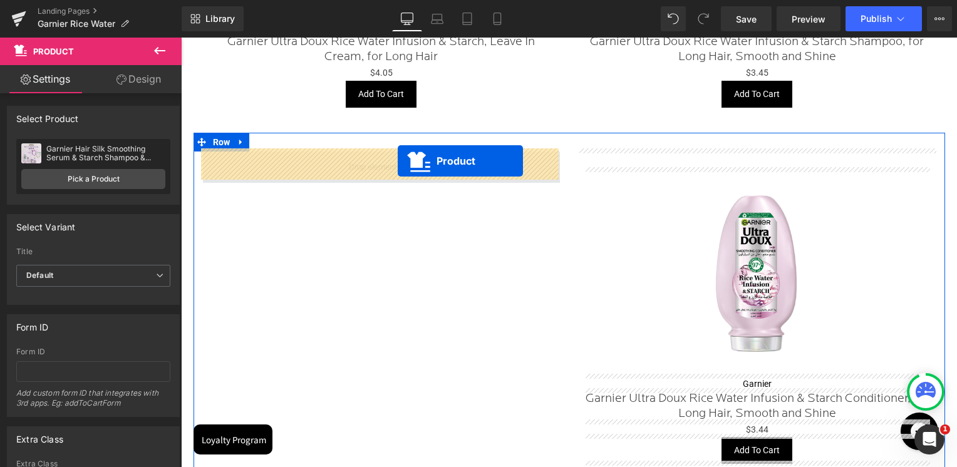
drag, startPoint x: 724, startPoint y: 152, endPoint x: 398, endPoint y: 162, distance: 326.6
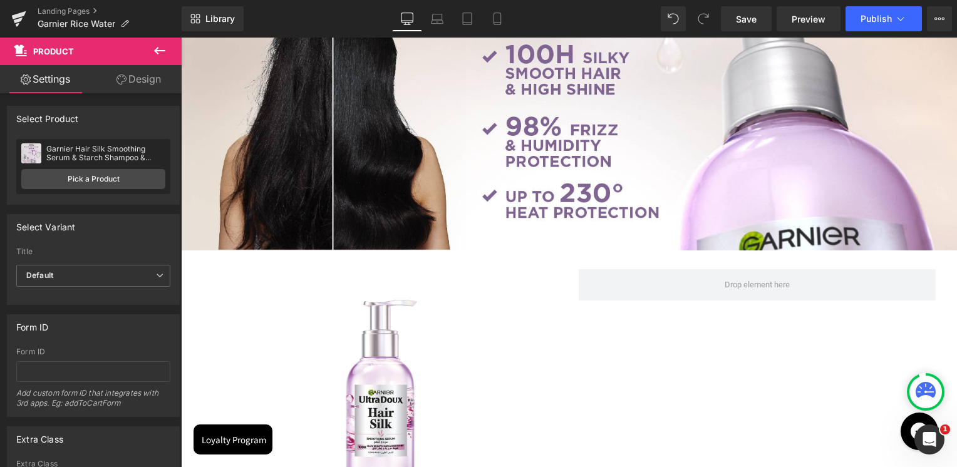
scroll to position [517, 0]
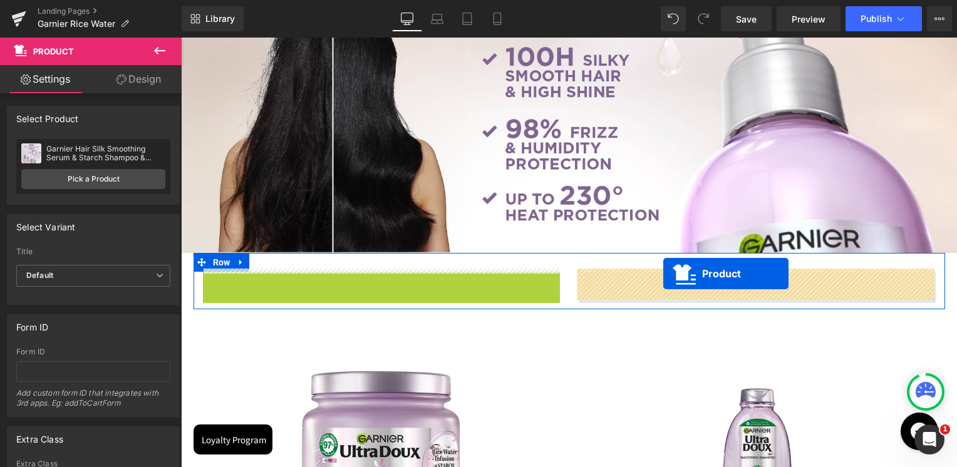
drag, startPoint x: 355, startPoint y: 279, endPoint x: 663, endPoint y: 274, distance: 308.3
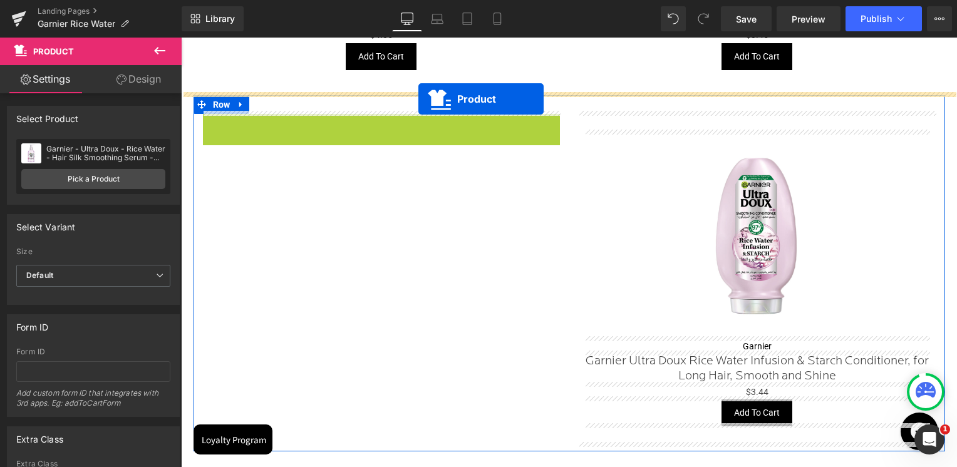
scroll to position [1732, 0]
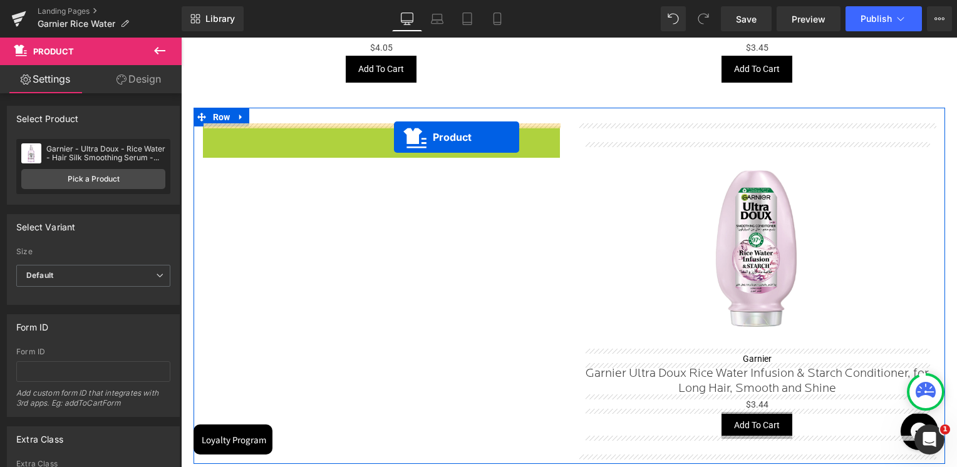
drag, startPoint x: 351, startPoint y: 157, endPoint x: 394, endPoint y: 137, distance: 47.4
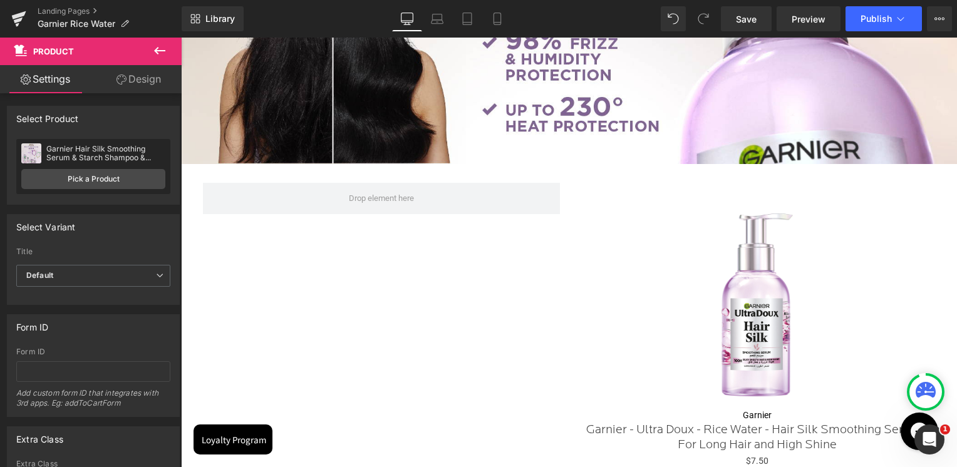
scroll to position [605, 0]
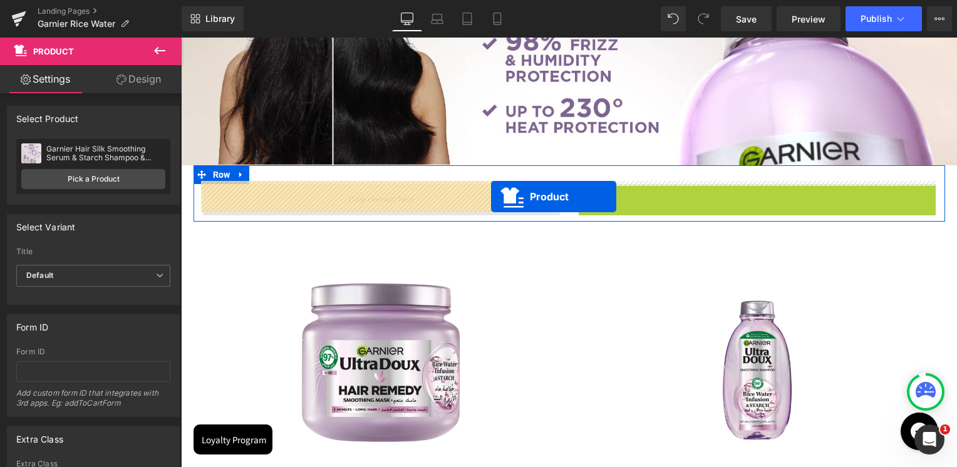
drag, startPoint x: 724, startPoint y: 190, endPoint x: 474, endPoint y: 197, distance: 250.7
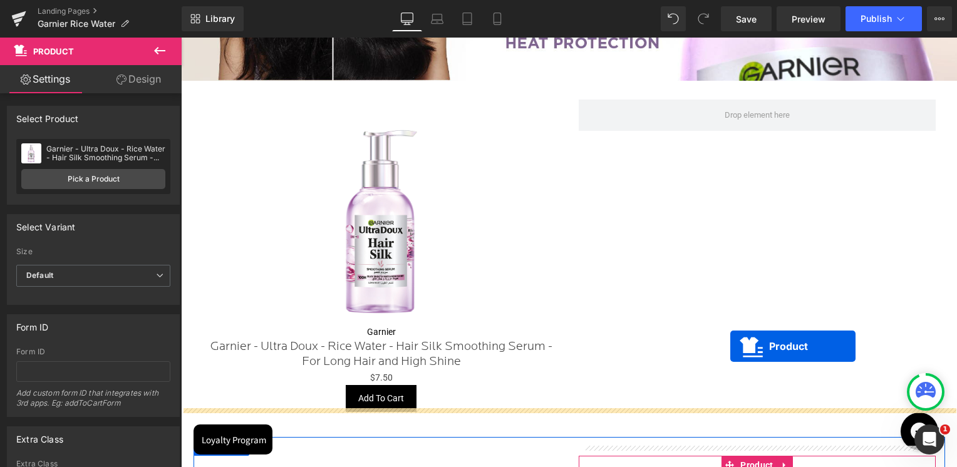
scroll to position [667, 0]
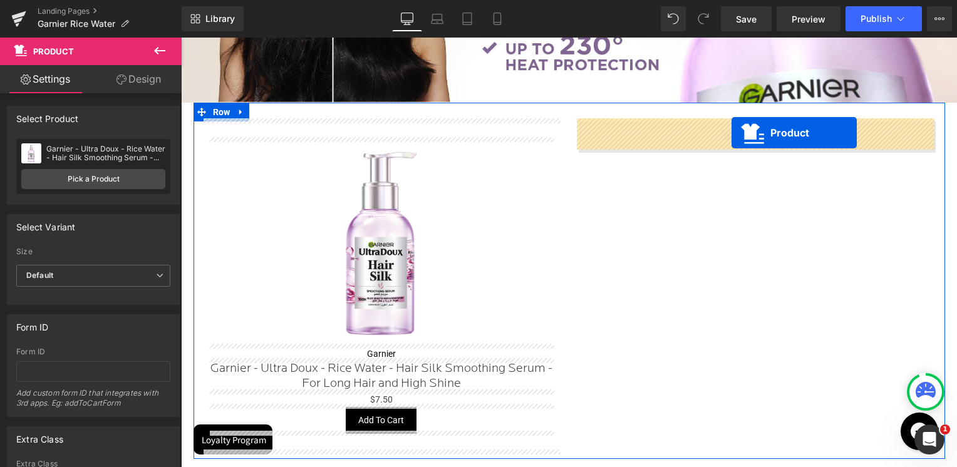
drag, startPoint x: 355, startPoint y: 134, endPoint x: 732, endPoint y: 133, distance: 376.5
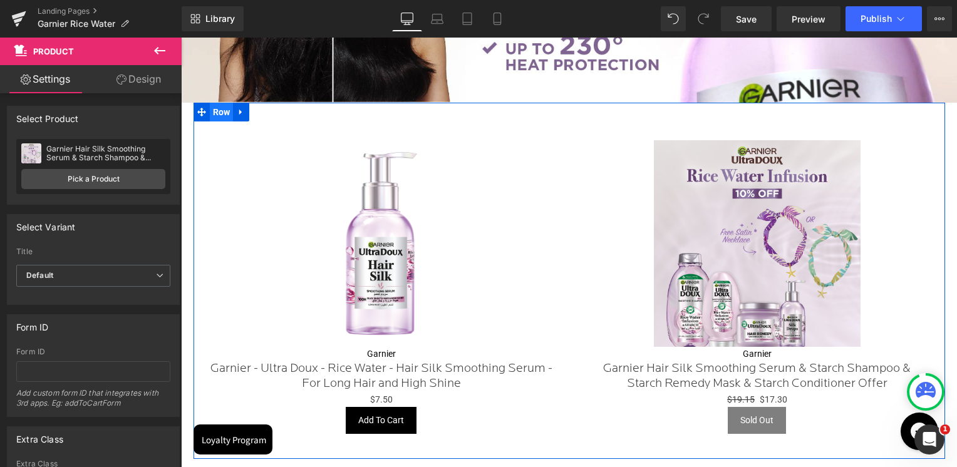
click at [230, 112] on span "Row" at bounding box center [222, 112] width 24 height 19
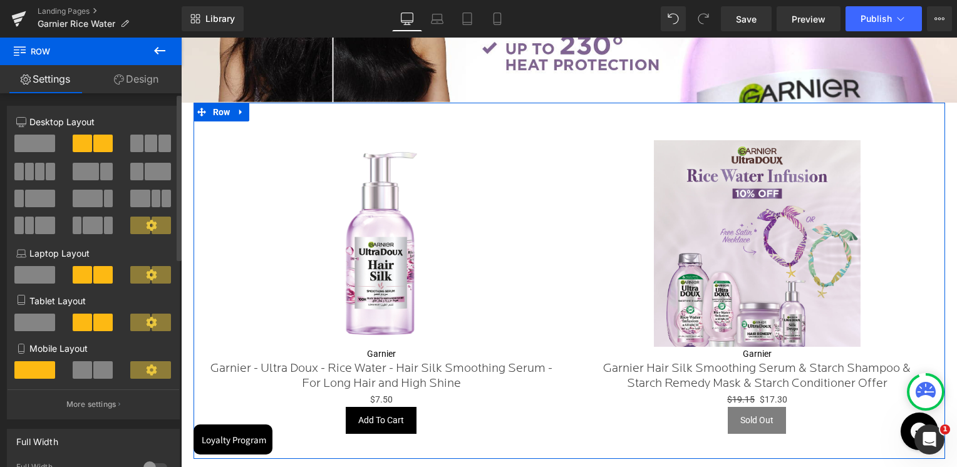
click at [88, 379] on span at bounding box center [82, 371] width 19 height 18
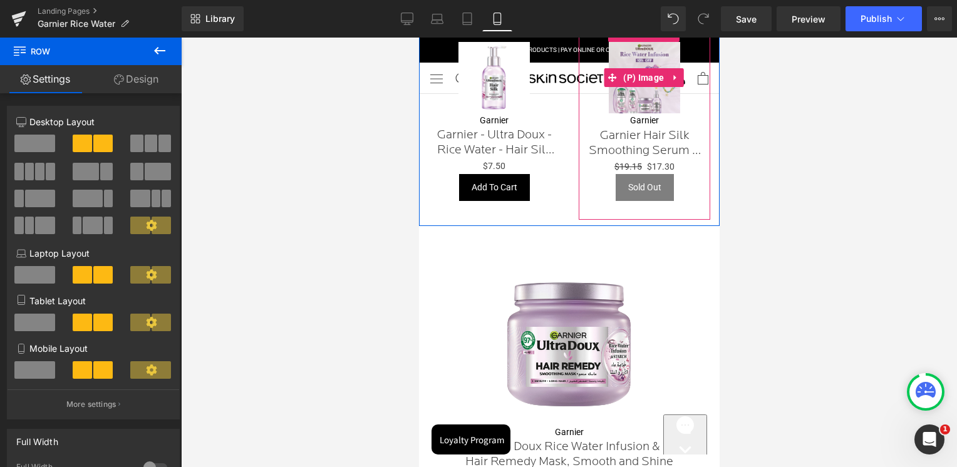
scroll to position [308, 0]
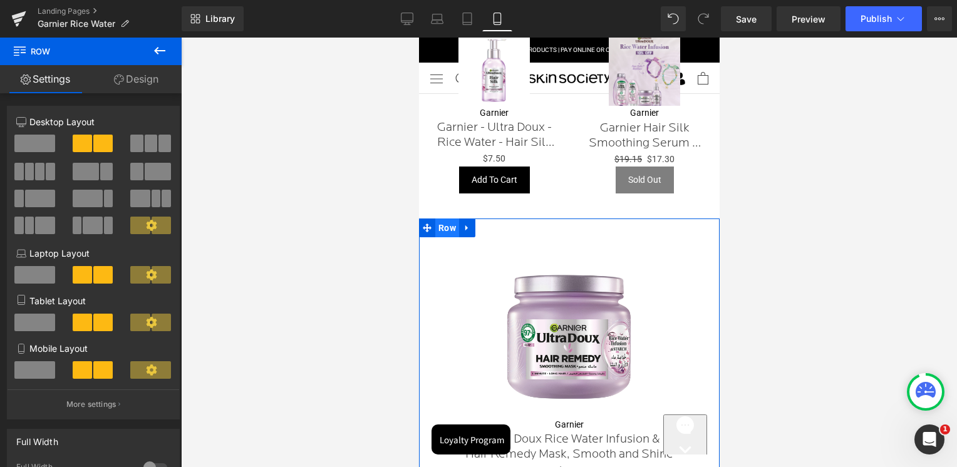
click at [454, 224] on span "Row" at bounding box center [447, 228] width 24 height 19
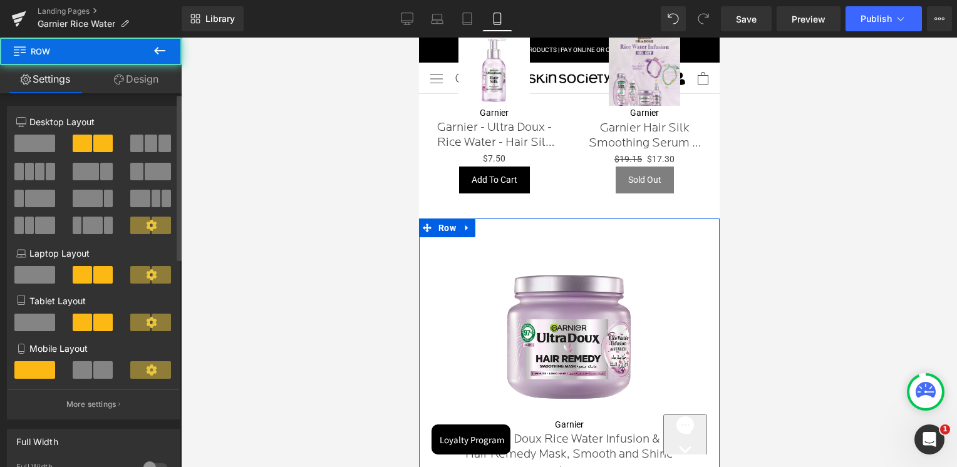
click at [95, 363] on div "Mobile Layout" at bounding box center [93, 366] width 154 height 48
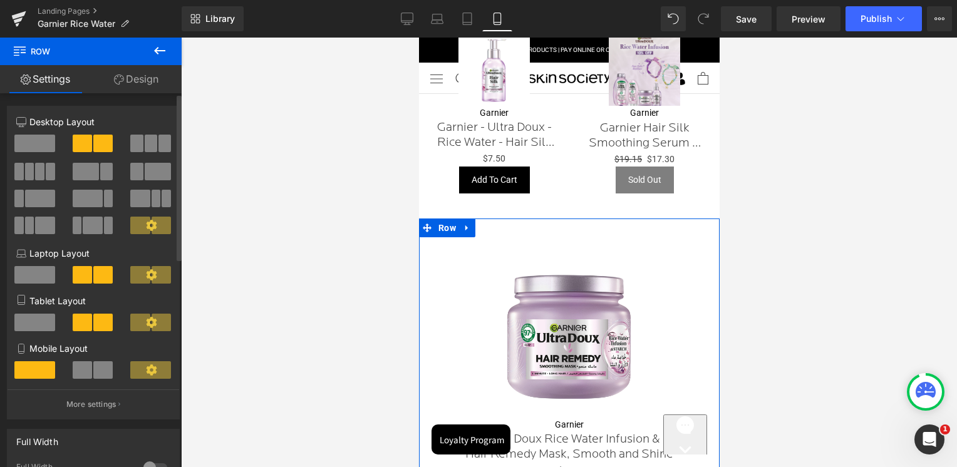
click at [78, 373] on span at bounding box center [82, 371] width 19 height 18
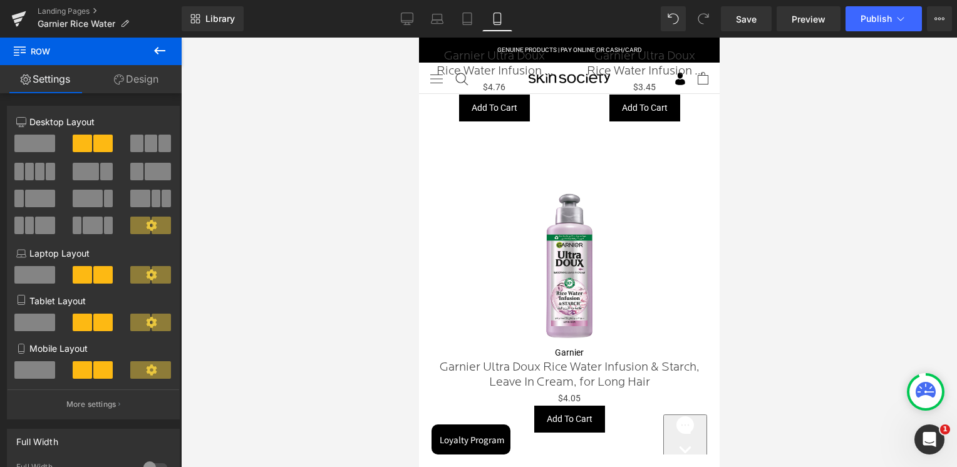
scroll to position [622, 0]
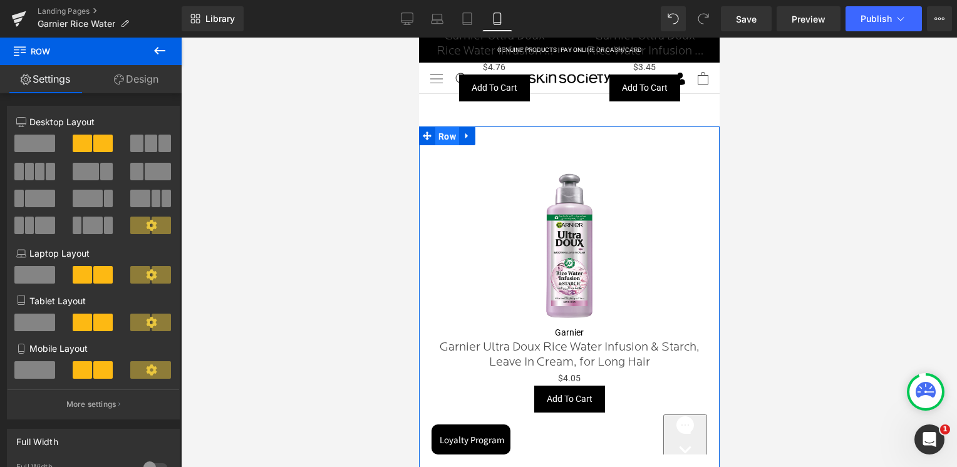
click at [452, 134] on span "Row" at bounding box center [447, 136] width 24 height 19
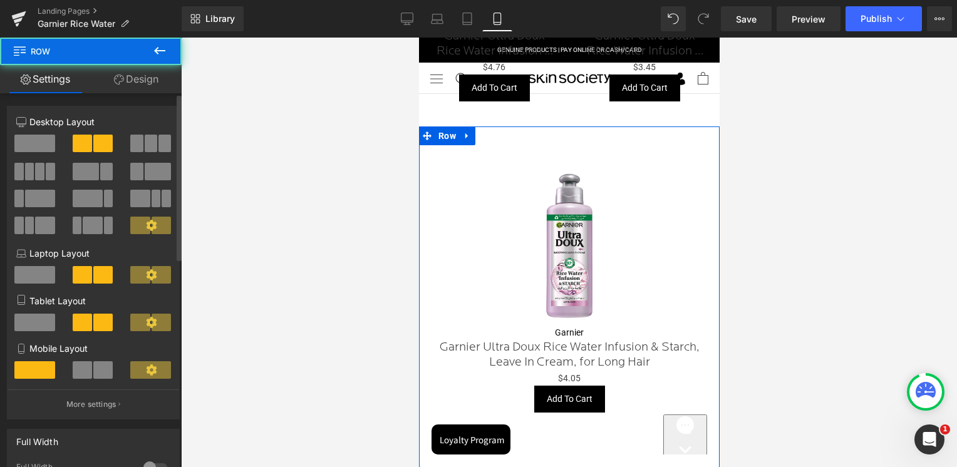
click at [83, 375] on span at bounding box center [82, 371] width 19 height 18
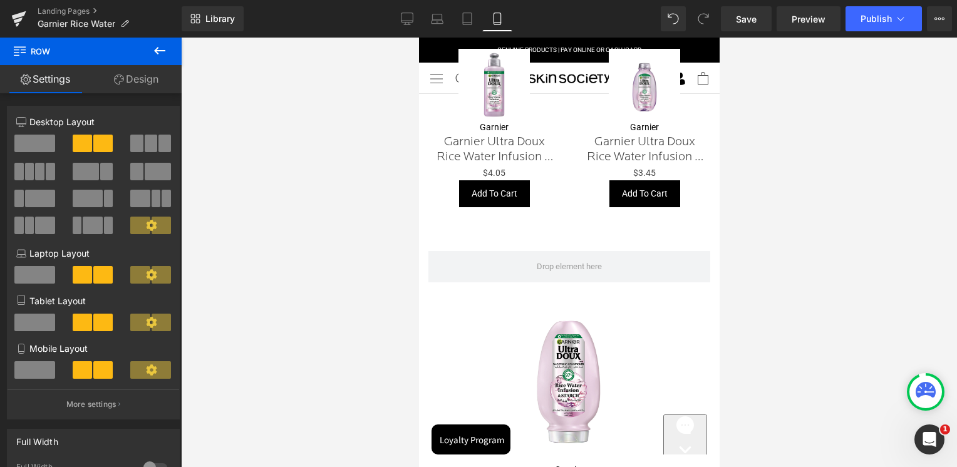
scroll to position [872, 0]
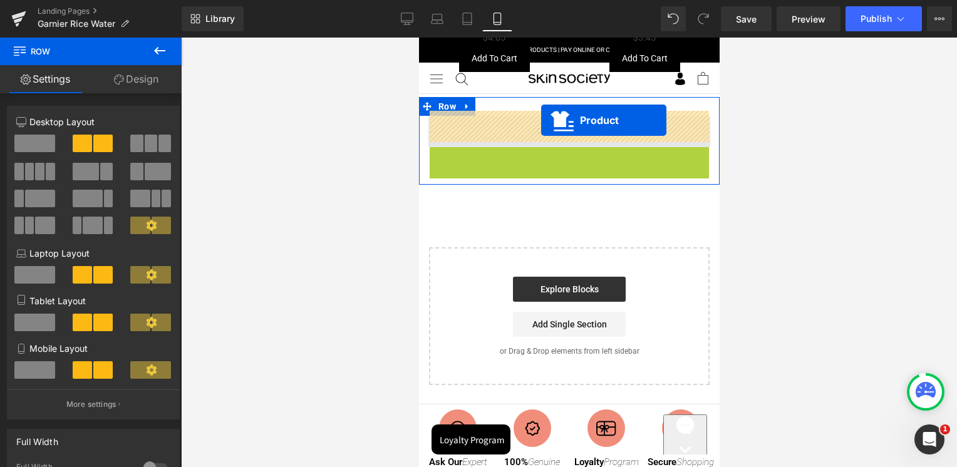
drag, startPoint x: 541, startPoint y: 154, endPoint x: 541, endPoint y: 120, distance: 33.8
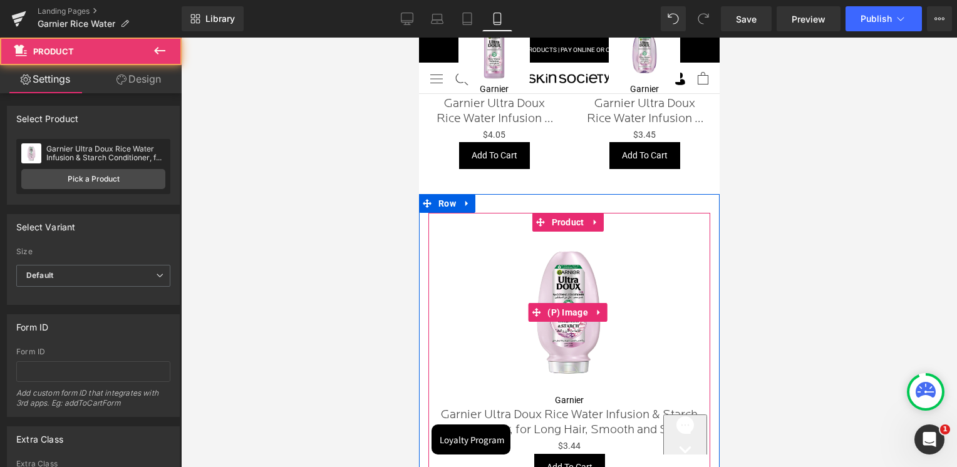
scroll to position [684, 0]
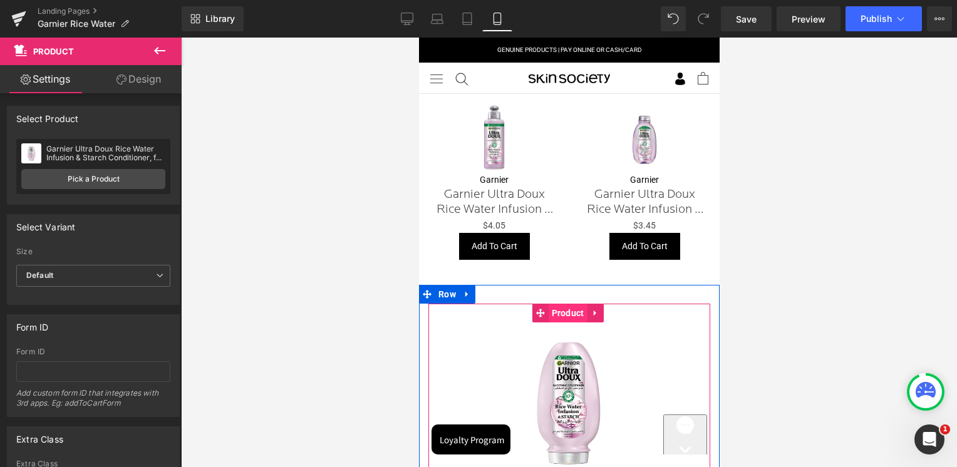
click at [554, 306] on span "Product" at bounding box center [567, 313] width 39 height 19
click at [447, 292] on span "Row" at bounding box center [447, 294] width 24 height 19
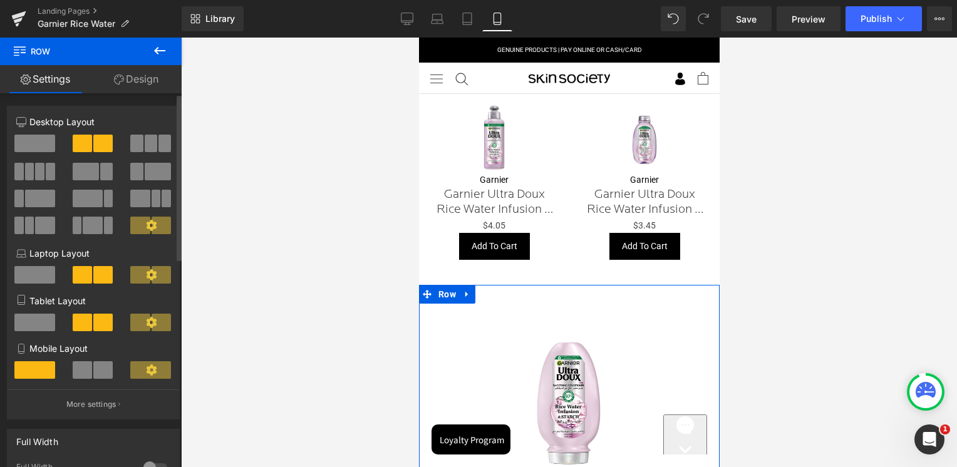
click at [88, 372] on span at bounding box center [82, 371] width 19 height 18
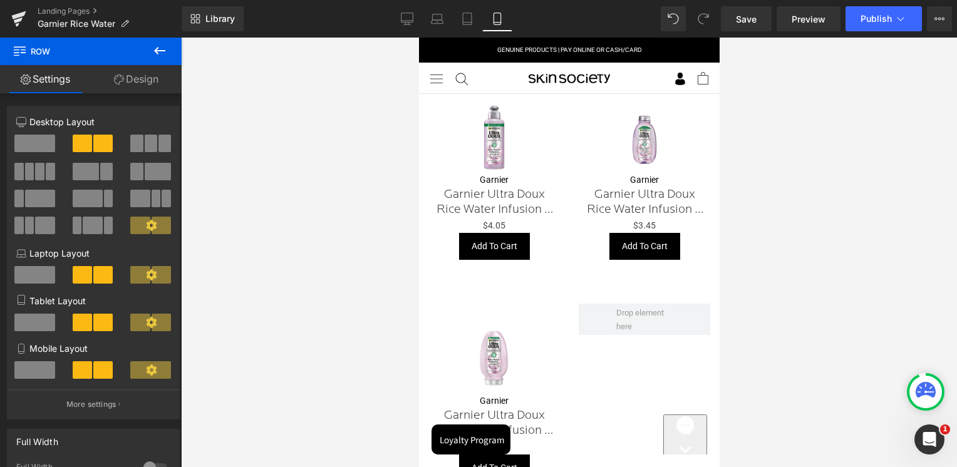
click at [831, 345] on div at bounding box center [569, 253] width 776 height 430
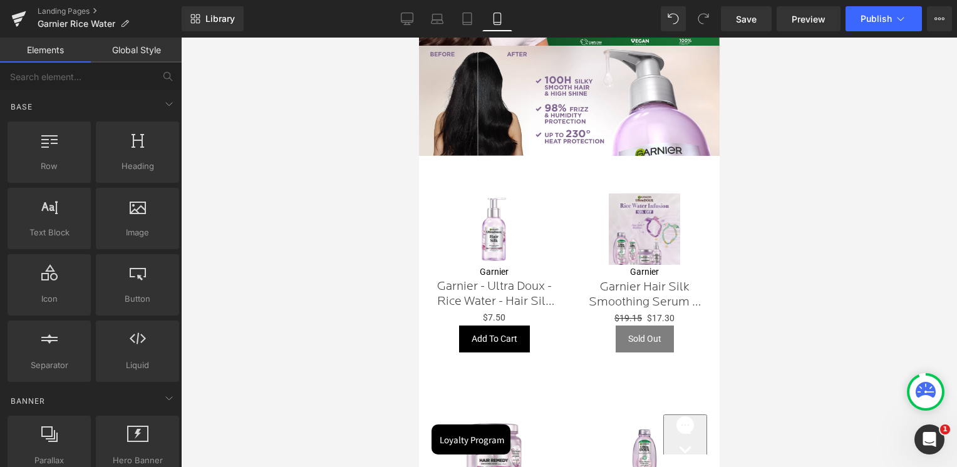
scroll to position [0, 0]
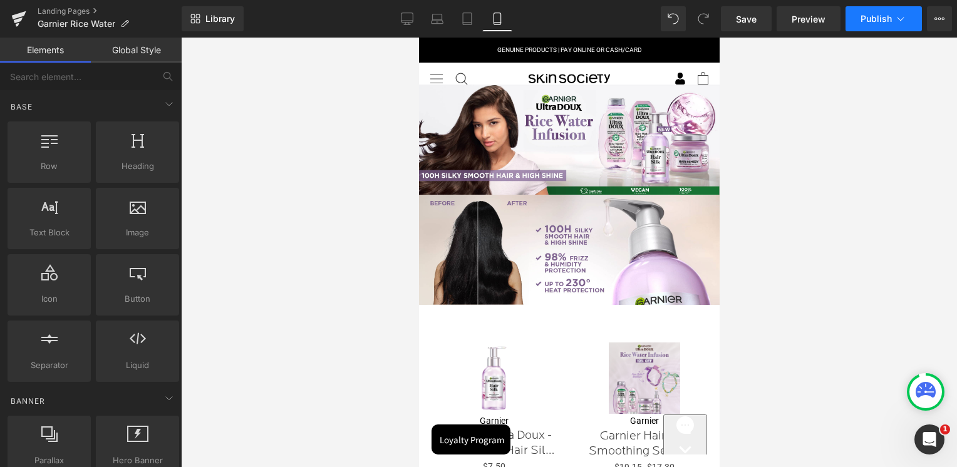
click at [879, 21] on span "Publish" at bounding box center [876, 19] width 31 height 10
click at [398, 7] on link "Desktop" at bounding box center [407, 18] width 30 height 25
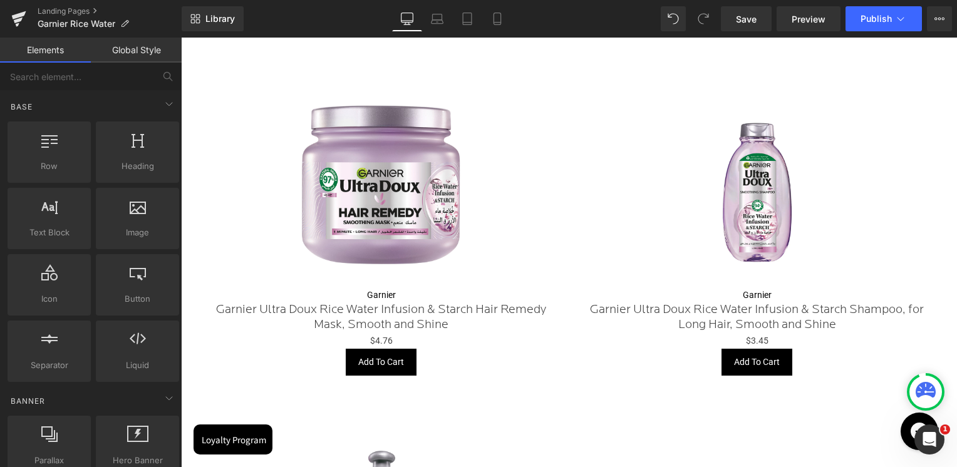
scroll to position [1165, 0]
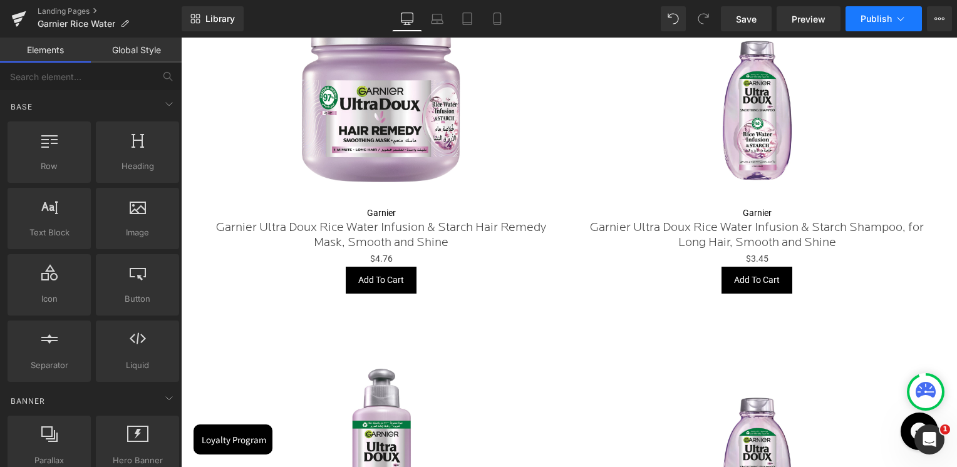
click at [897, 24] on icon at bounding box center [901, 19] width 13 height 13
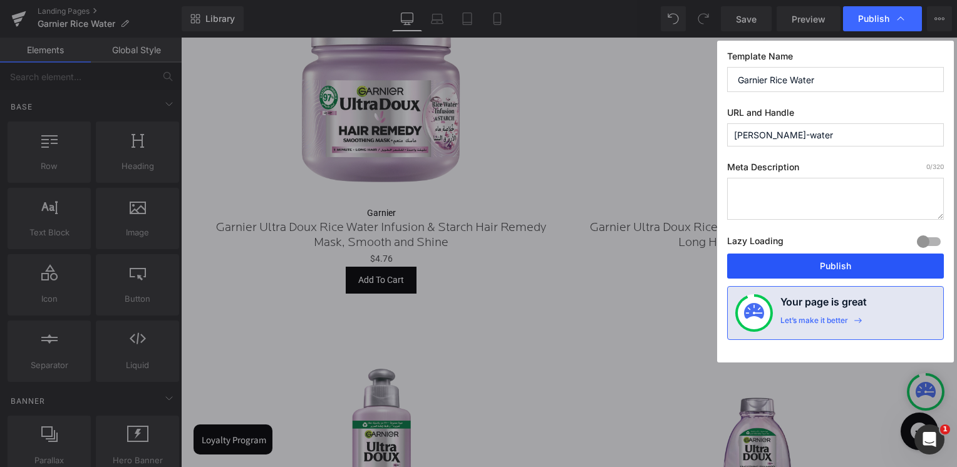
click at [836, 267] on button "Publish" at bounding box center [835, 266] width 217 height 25
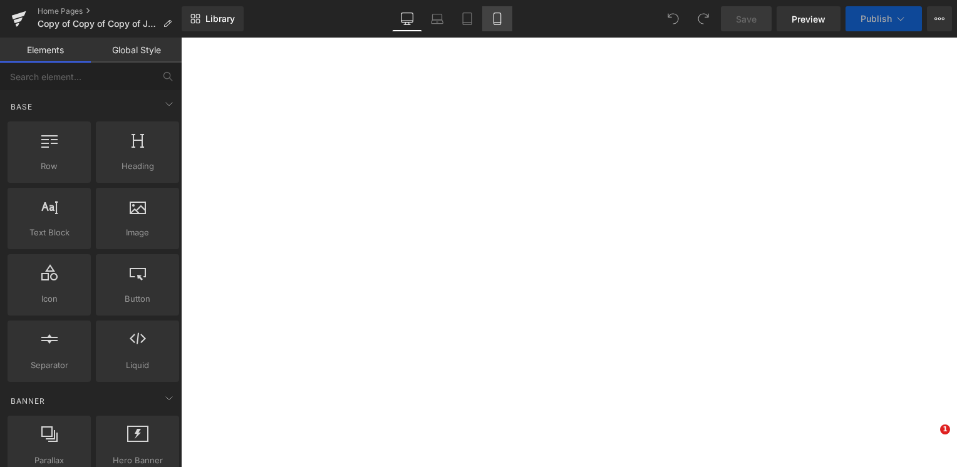
click at [499, 11] on link "Mobile" at bounding box center [497, 18] width 30 height 25
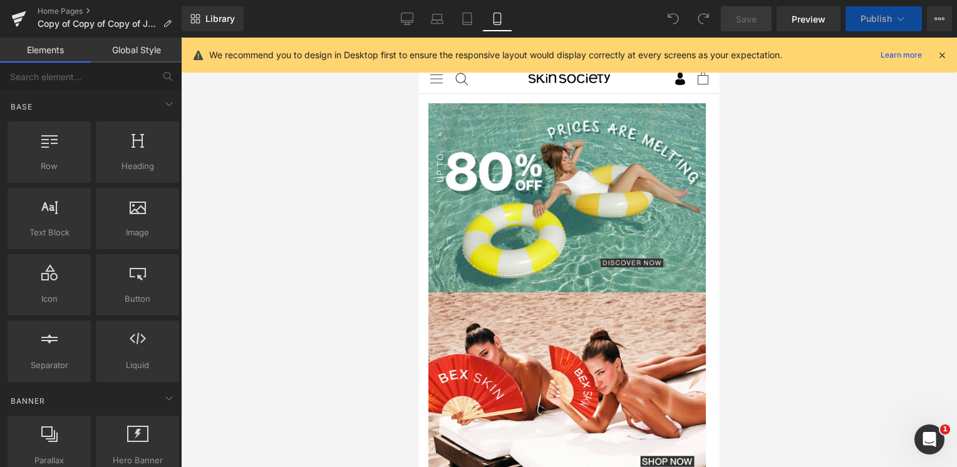
scroll to position [125, 0]
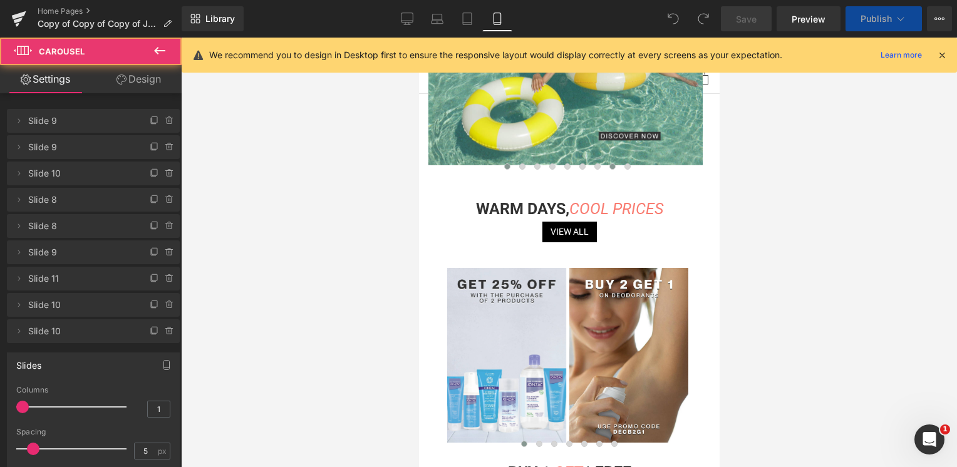
click at [610, 169] on span at bounding box center [612, 167] width 6 height 6
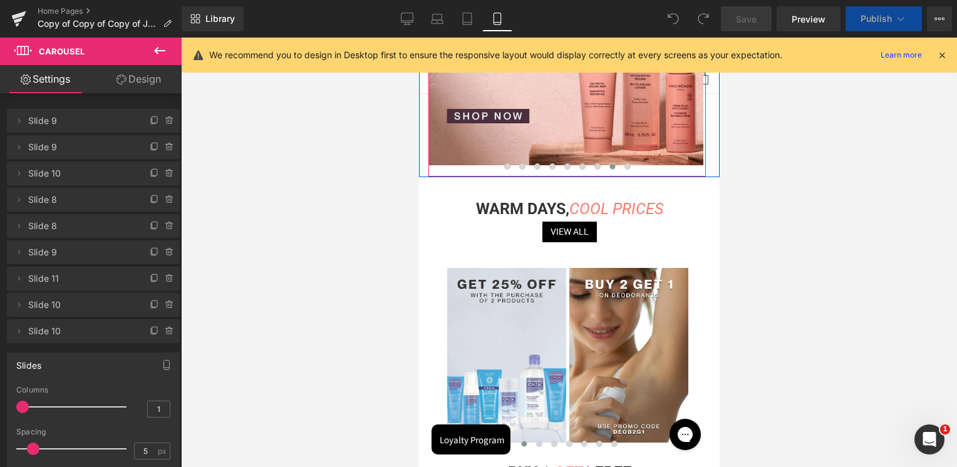
scroll to position [0, 0]
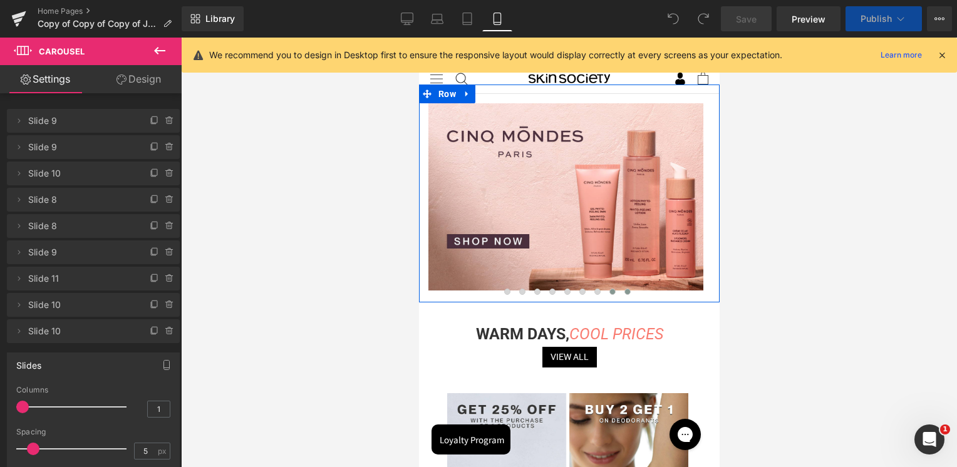
click at [624, 290] on span at bounding box center [627, 292] width 6 height 6
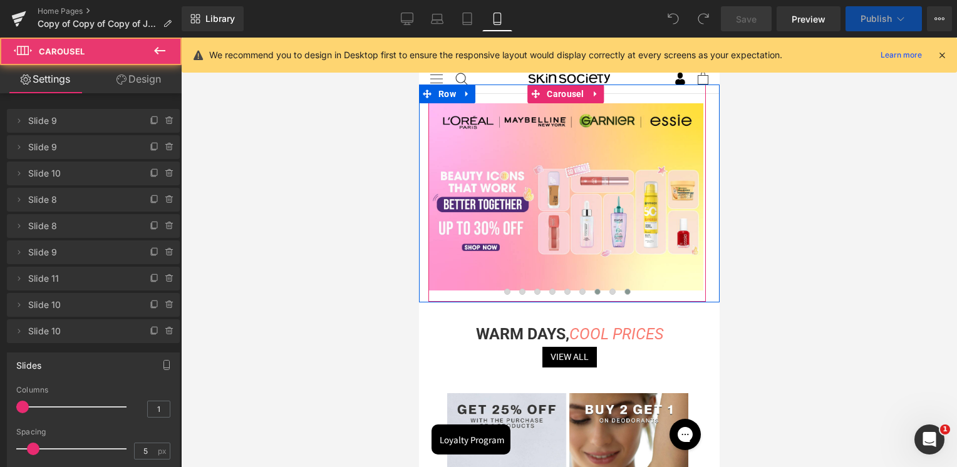
click at [590, 292] on button at bounding box center [597, 292] width 15 height 13
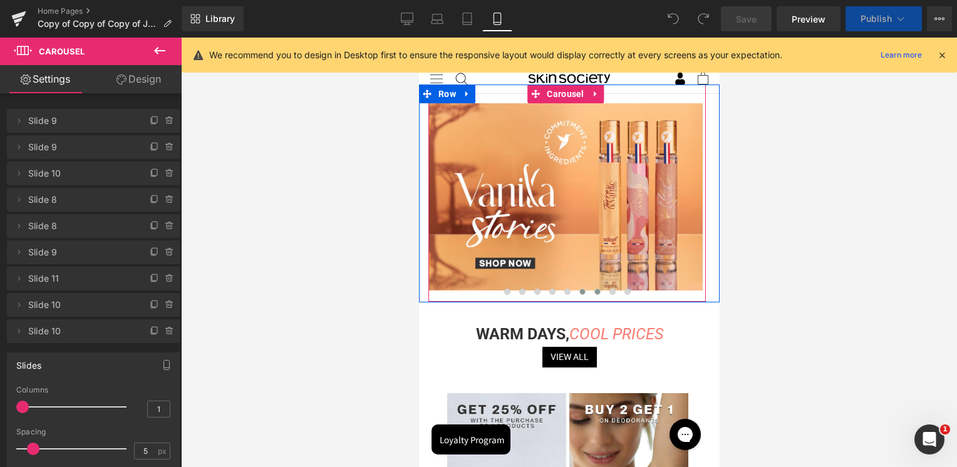
click at [579, 291] on span at bounding box center [582, 292] width 6 height 6
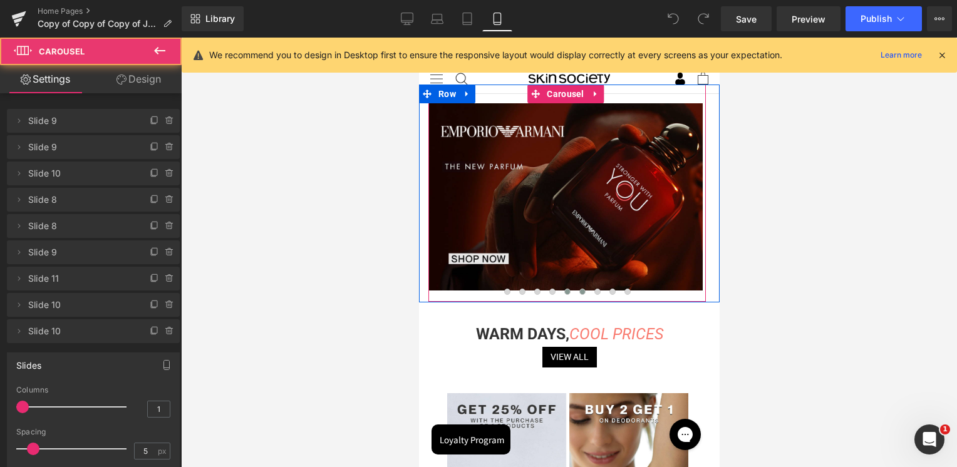
click at [564, 291] on span at bounding box center [567, 292] width 6 height 6
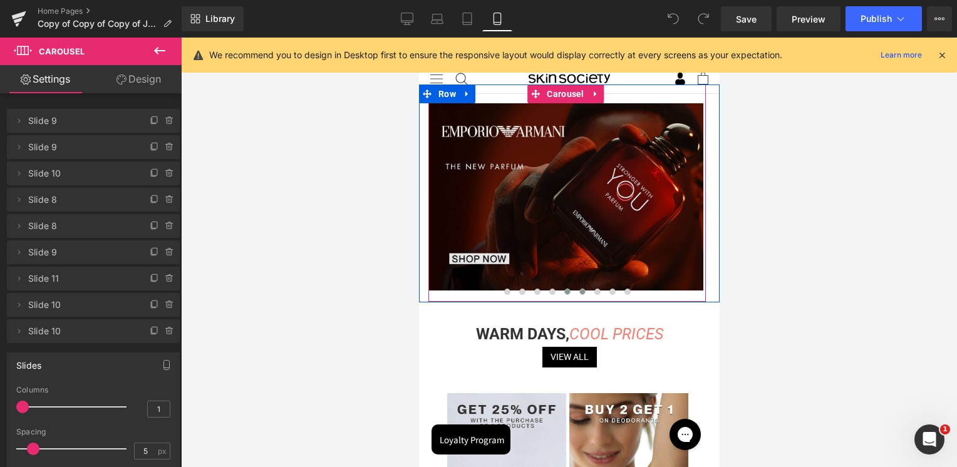
click at [579, 292] on span at bounding box center [582, 292] width 6 height 6
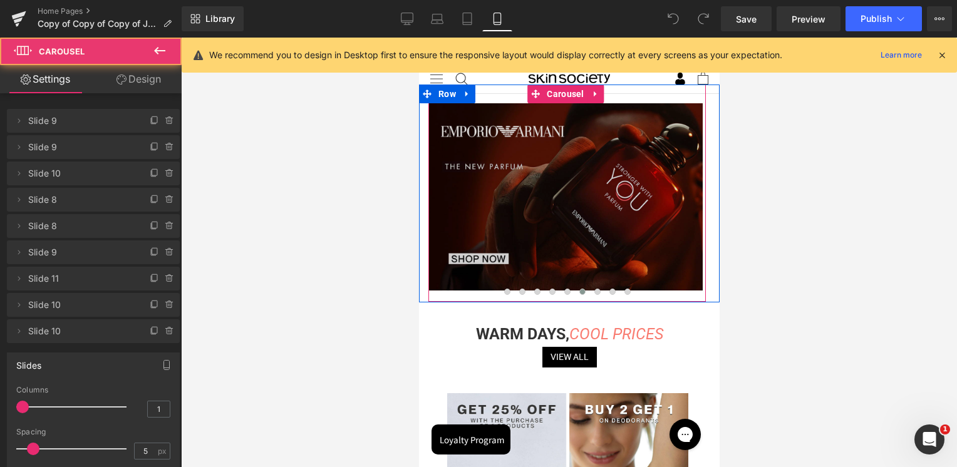
click at [585, 231] on img at bounding box center [565, 196] width 274 height 187
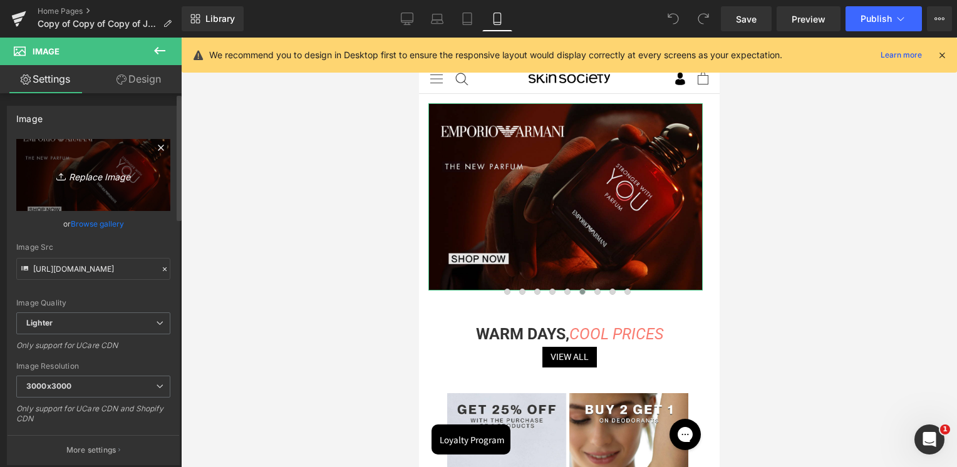
click at [86, 147] on link "Replace Image" at bounding box center [93, 175] width 154 height 72
type input "C:\fakepath\1100-x-750-px.jpg"
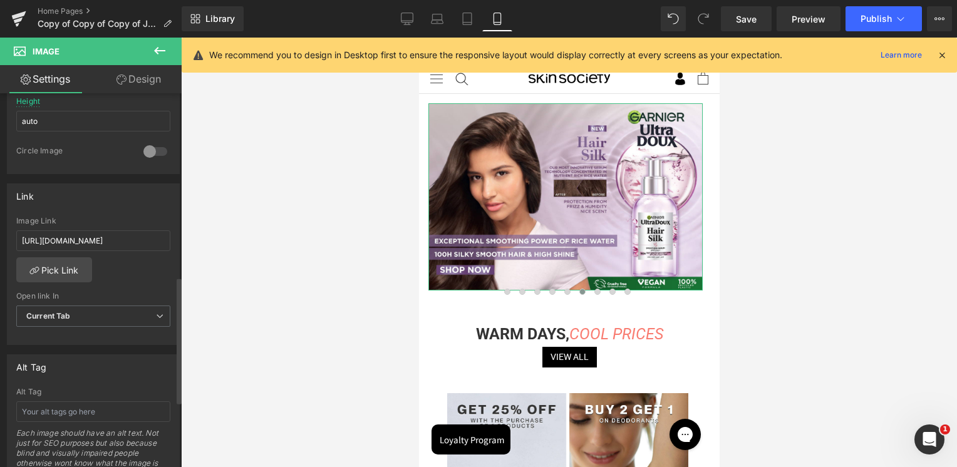
scroll to position [564, 0]
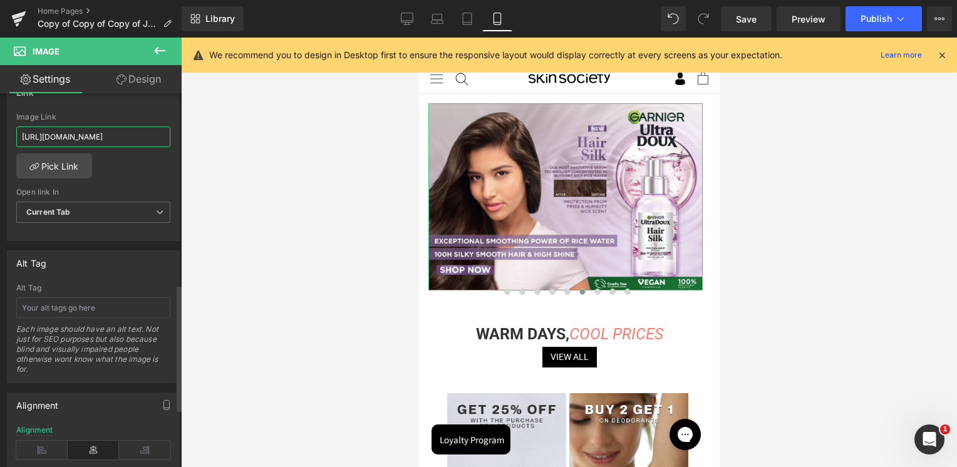
click at [124, 142] on input "[URL][DOMAIN_NAME]" at bounding box center [93, 137] width 154 height 21
paste input "ages/[PERSON_NAME]-water?_ab=0&key=1756103258292"
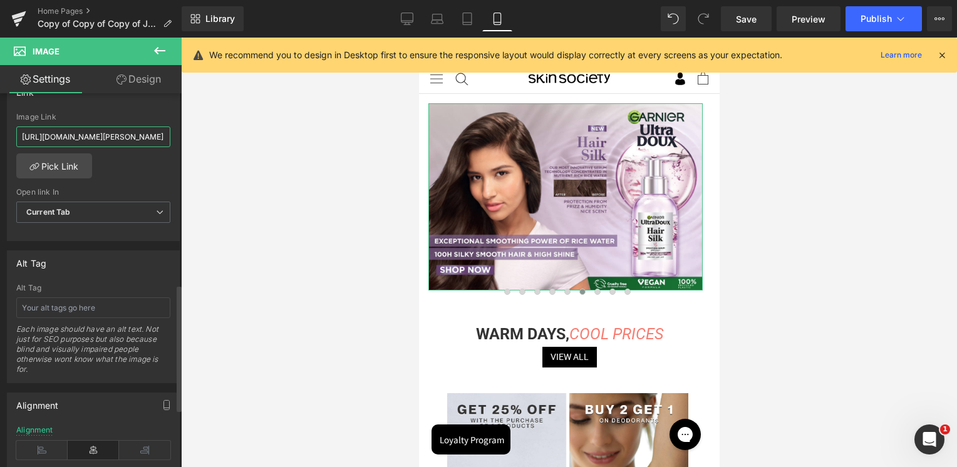
type input "[URL][DOMAIN_NAME][PERSON_NAME]"
click at [133, 117] on div "Image Link" at bounding box center [93, 117] width 154 height 9
click at [388, 16] on div "Library Mobile Desktop Laptop Tablet Mobile Save Preview Publish Scheduled View…" at bounding box center [570, 18] width 776 height 25
click at [414, 14] on icon at bounding box center [407, 19] width 13 height 13
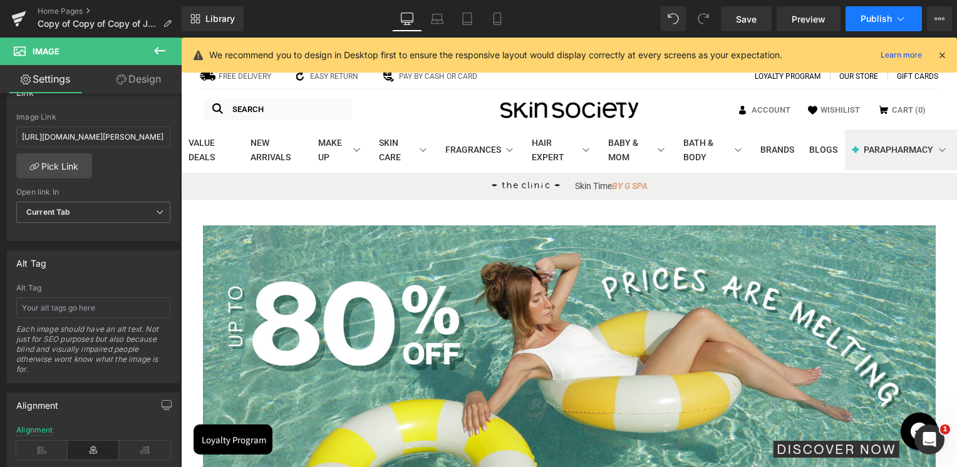
click at [873, 21] on span "Publish" at bounding box center [876, 19] width 31 height 10
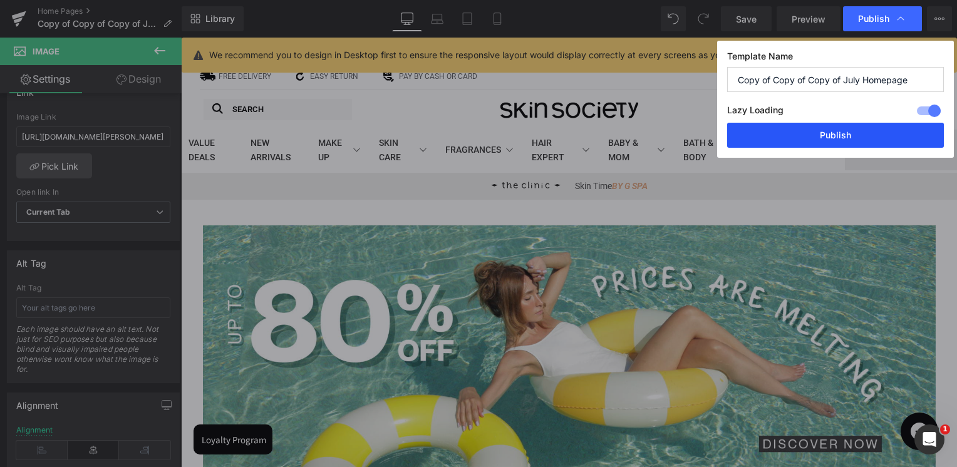
click at [840, 134] on button "Publish" at bounding box center [835, 135] width 217 height 25
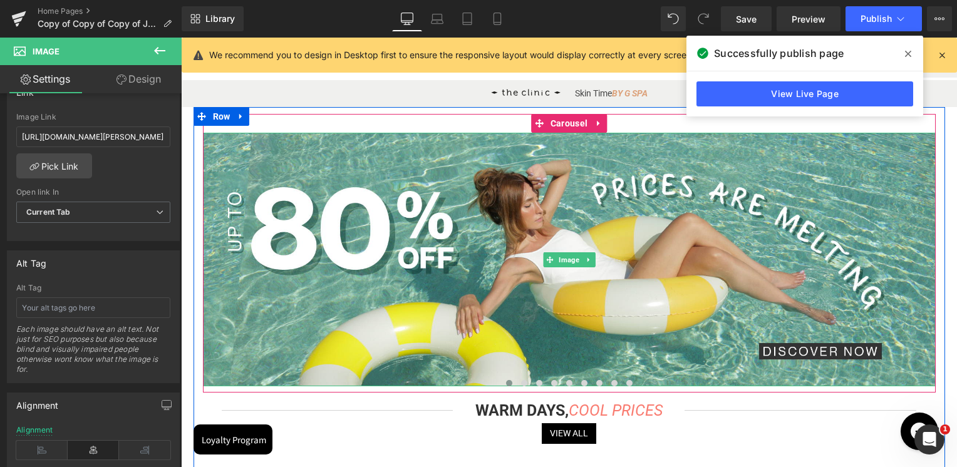
scroll to position [376, 0]
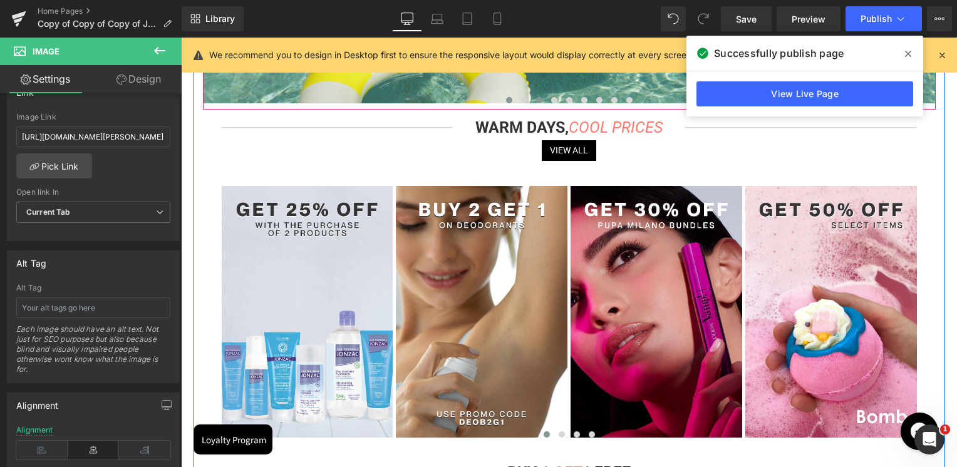
drag, startPoint x: 525, startPoint y: 101, endPoint x: 542, endPoint y: 101, distance: 16.9
click at [525, 101] on span at bounding box center [524, 100] width 6 height 6
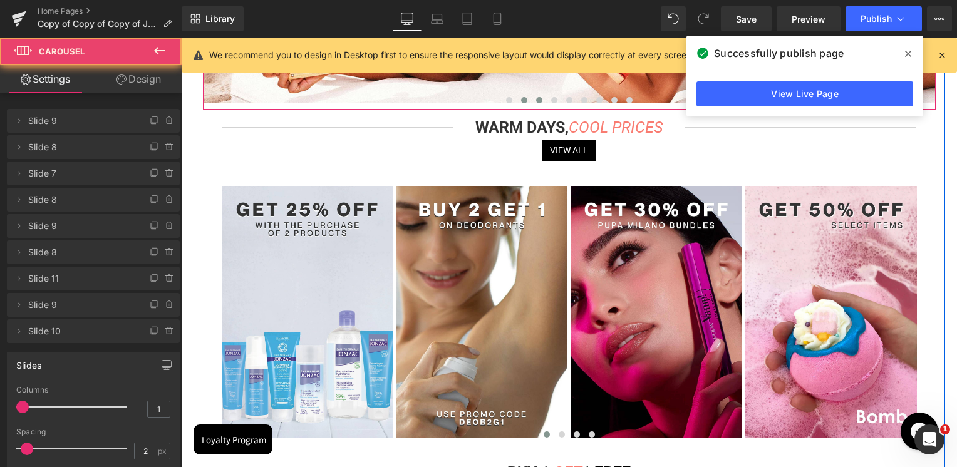
click at [539, 101] on span at bounding box center [539, 100] width 6 height 6
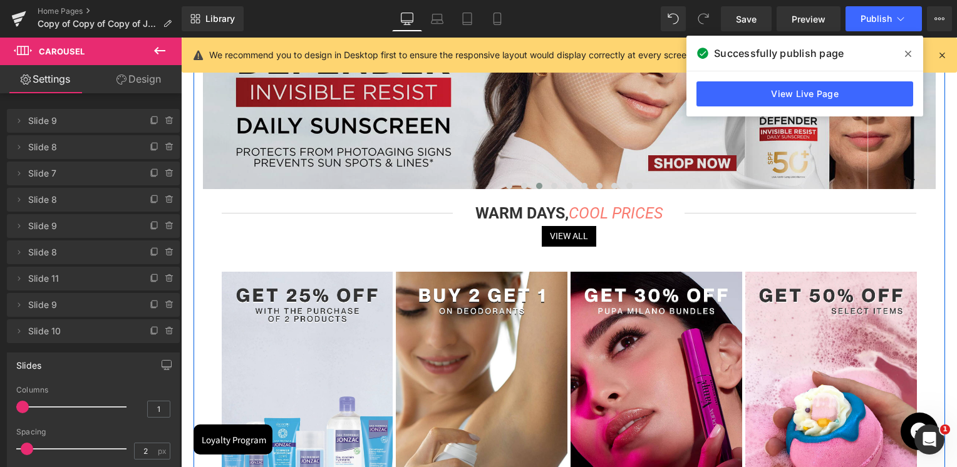
scroll to position [188, 0]
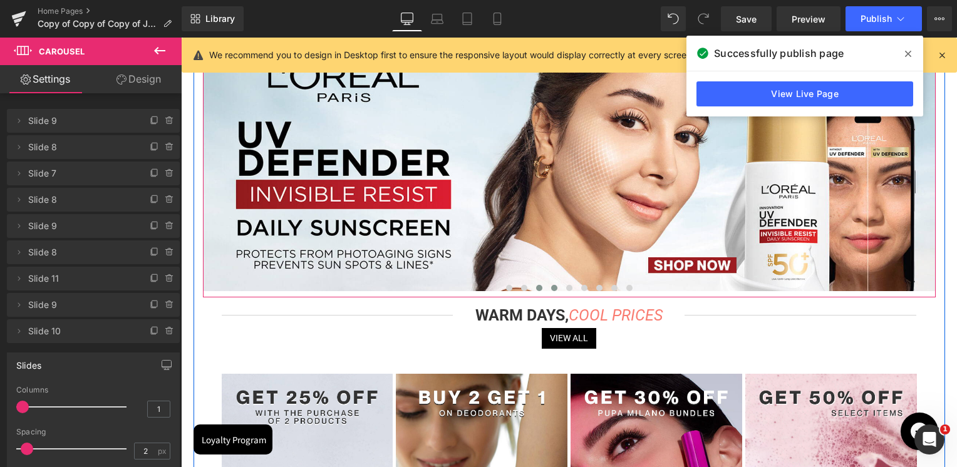
click at [551, 291] on span at bounding box center [554, 288] width 6 height 6
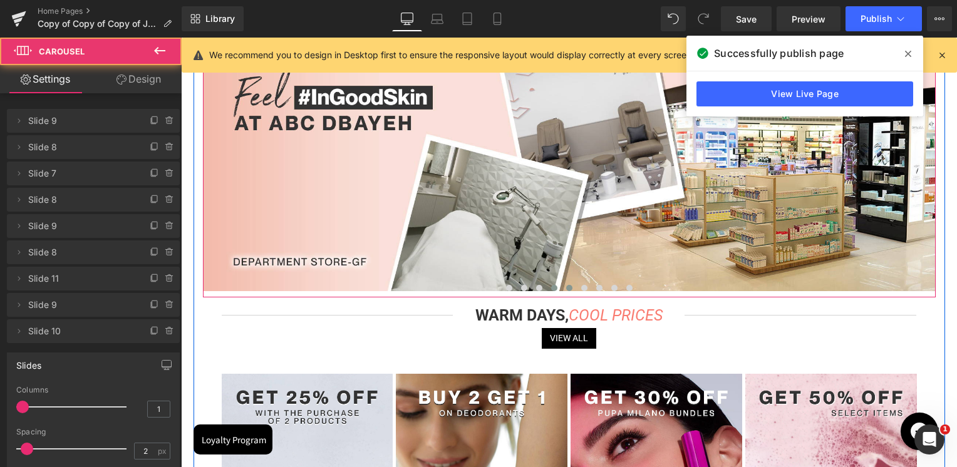
click at [563, 285] on button at bounding box center [569, 288] width 15 height 13
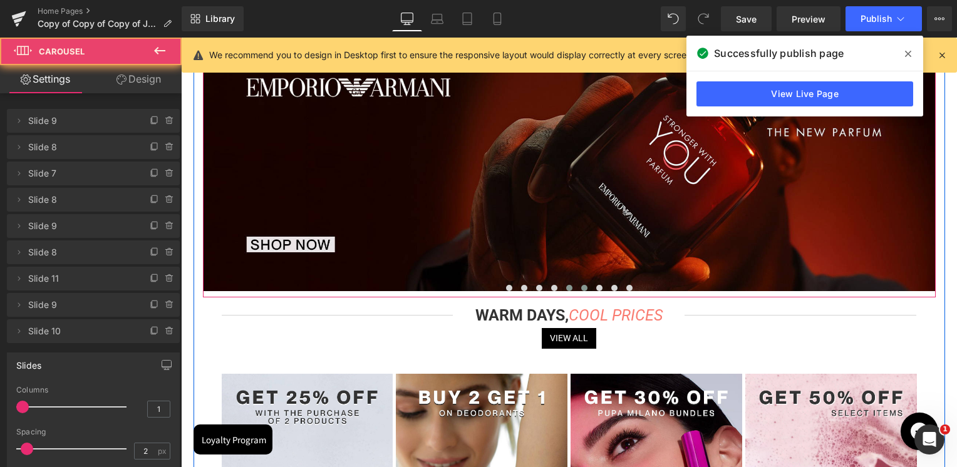
click at [578, 289] on button at bounding box center [584, 288] width 15 height 13
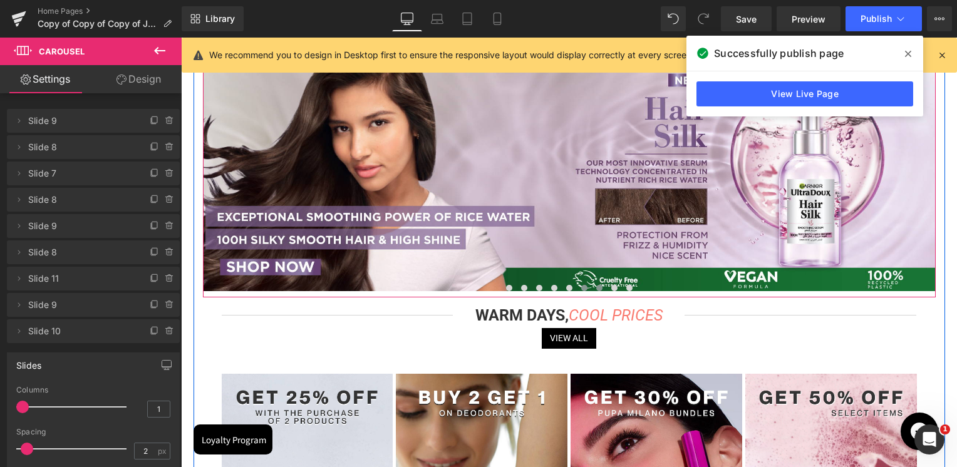
click at [596, 288] on span at bounding box center [599, 288] width 6 height 6
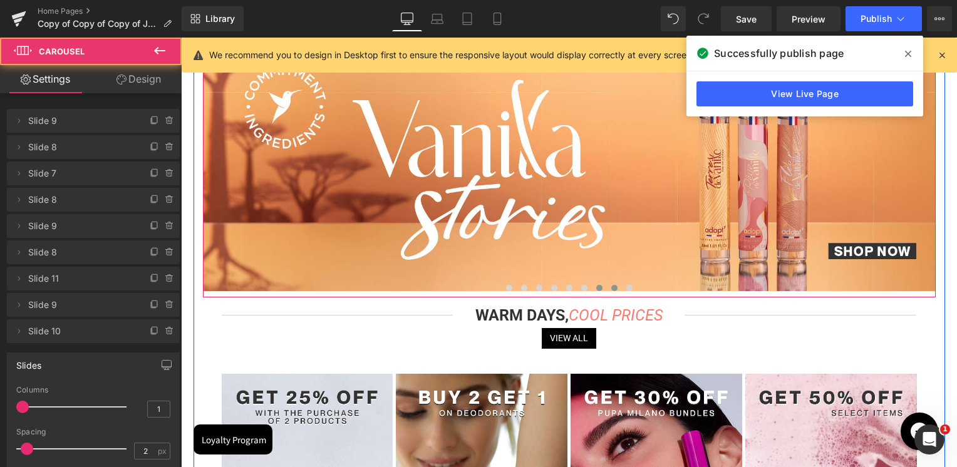
click at [611, 290] on span at bounding box center [614, 288] width 6 height 6
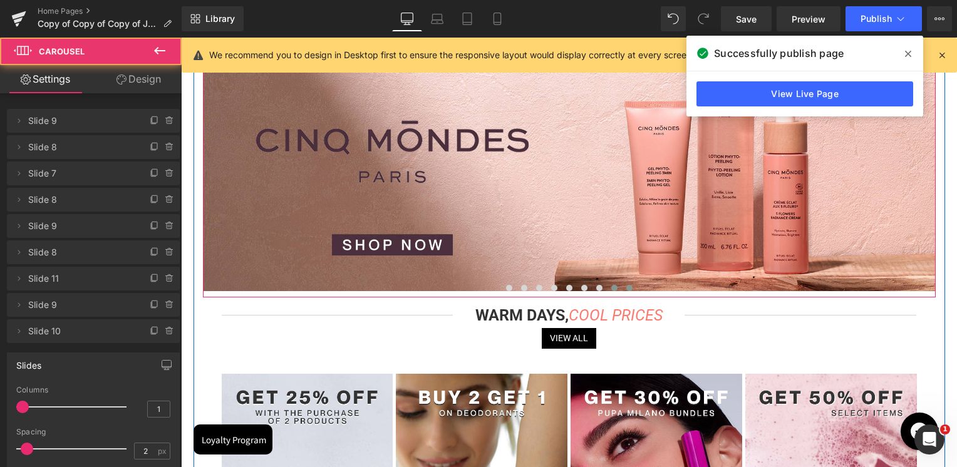
click at [630, 285] on span at bounding box center [630, 288] width 6 height 6
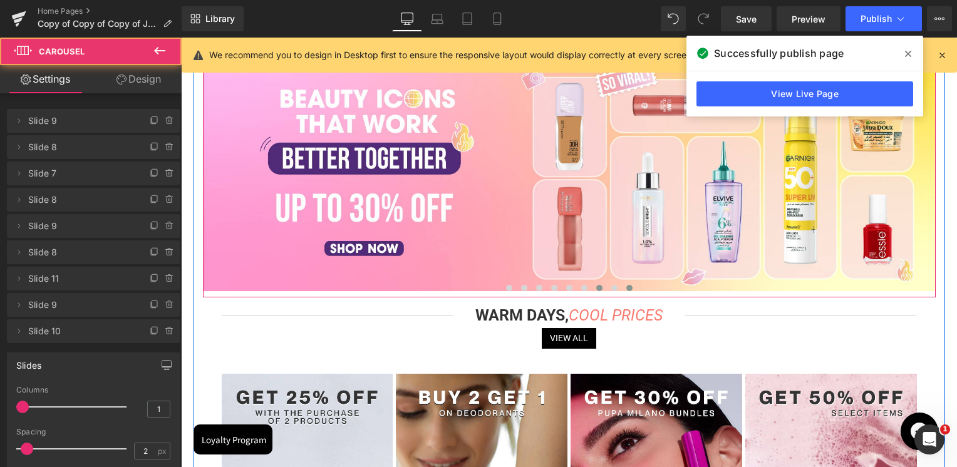
click at [598, 286] on span at bounding box center [599, 288] width 6 height 6
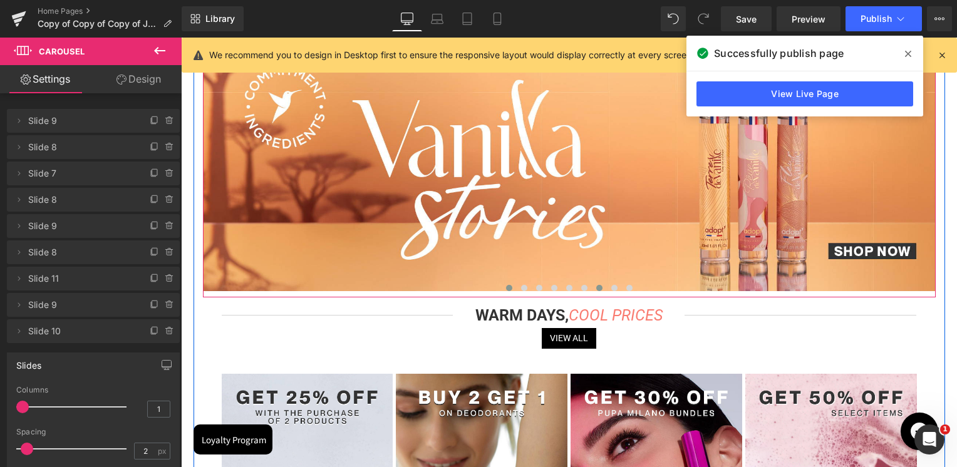
click at [509, 285] on span at bounding box center [509, 288] width 6 height 6
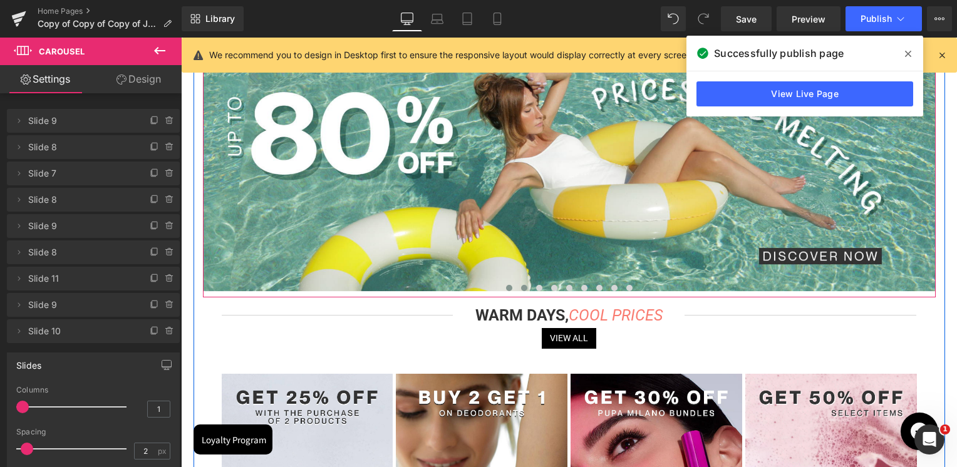
click at [518, 289] on button at bounding box center [524, 288] width 15 height 13
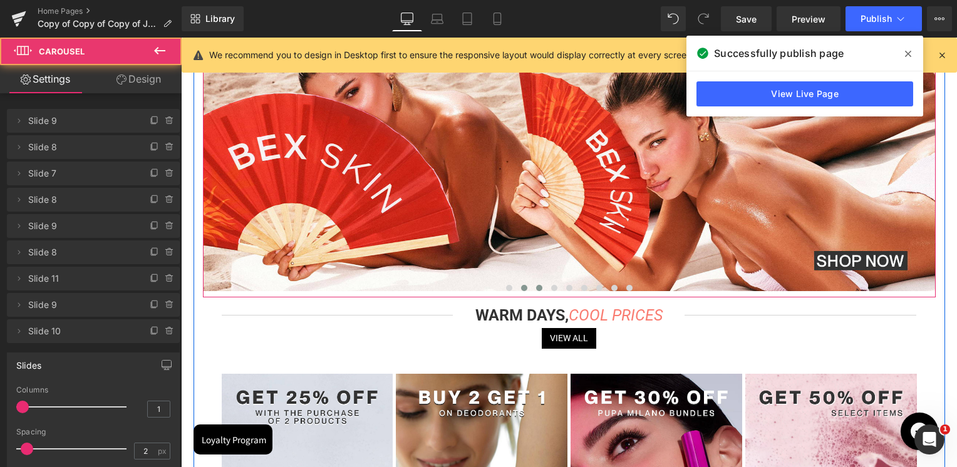
click at [534, 286] on button at bounding box center [539, 288] width 15 height 13
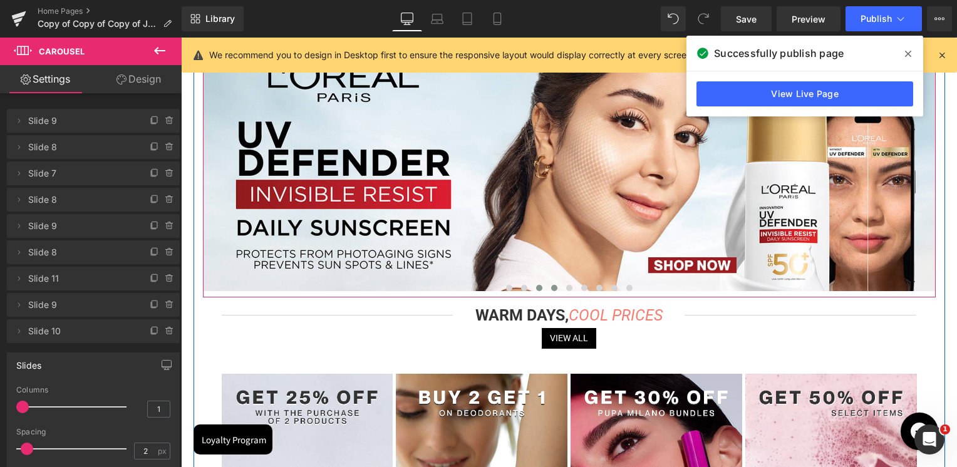
click at [551, 287] on span at bounding box center [554, 288] width 6 height 6
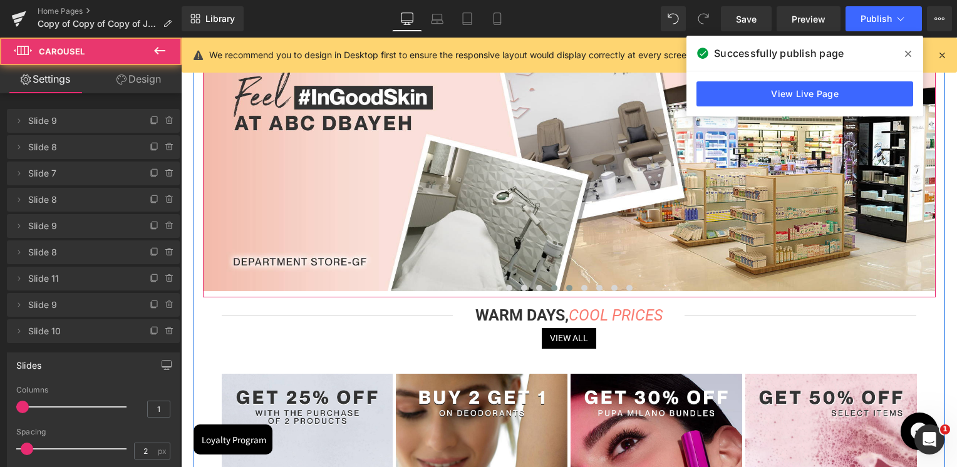
click at [568, 286] on span at bounding box center [569, 288] width 6 height 6
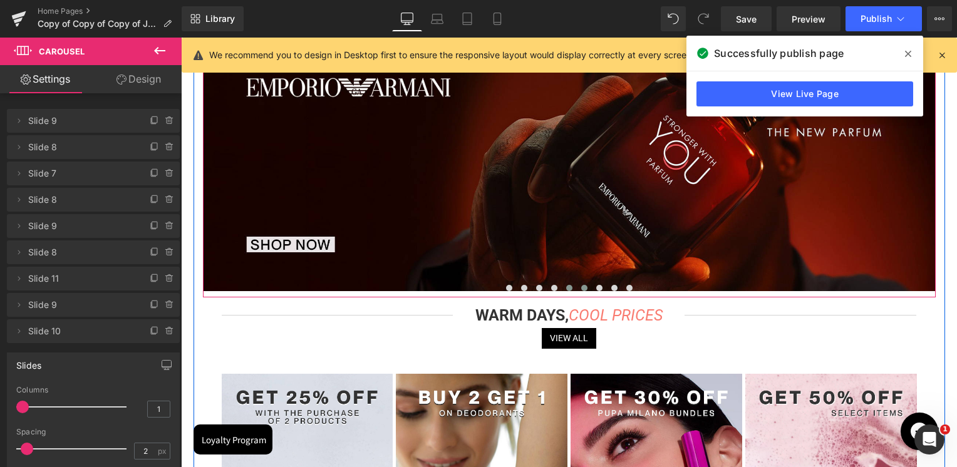
click at [583, 285] on span at bounding box center [584, 288] width 6 height 6
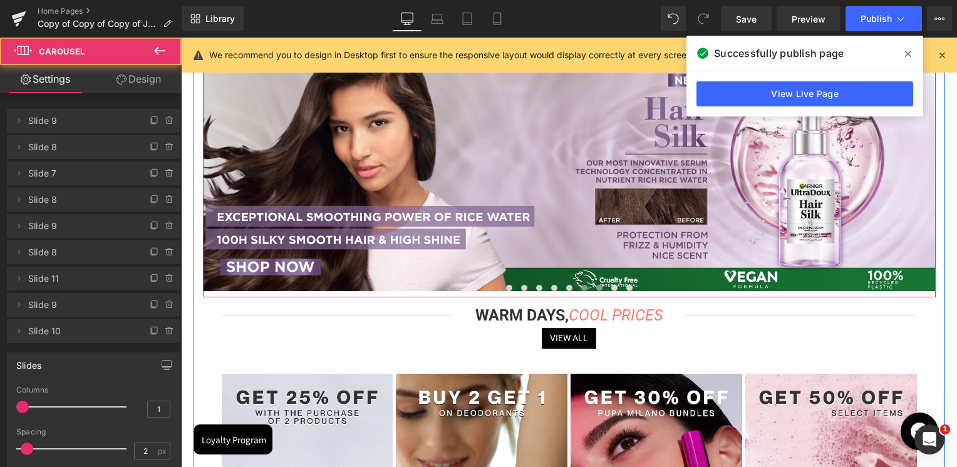
click at [599, 288] on span at bounding box center [599, 288] width 6 height 6
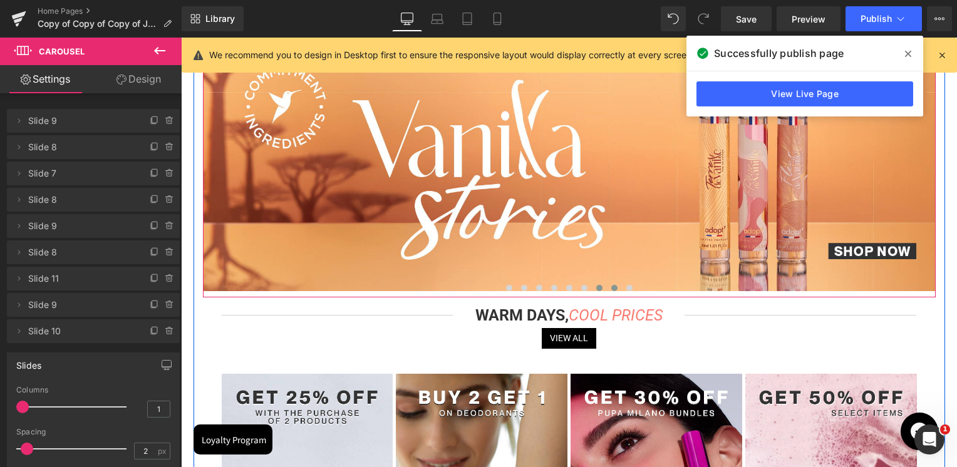
click at [612, 290] on span at bounding box center [614, 288] width 6 height 6
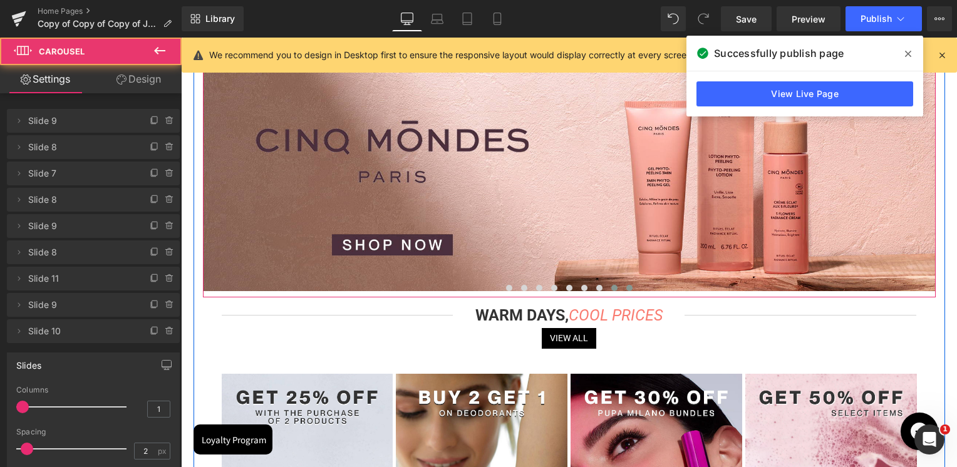
click at [627, 290] on span at bounding box center [630, 288] width 6 height 6
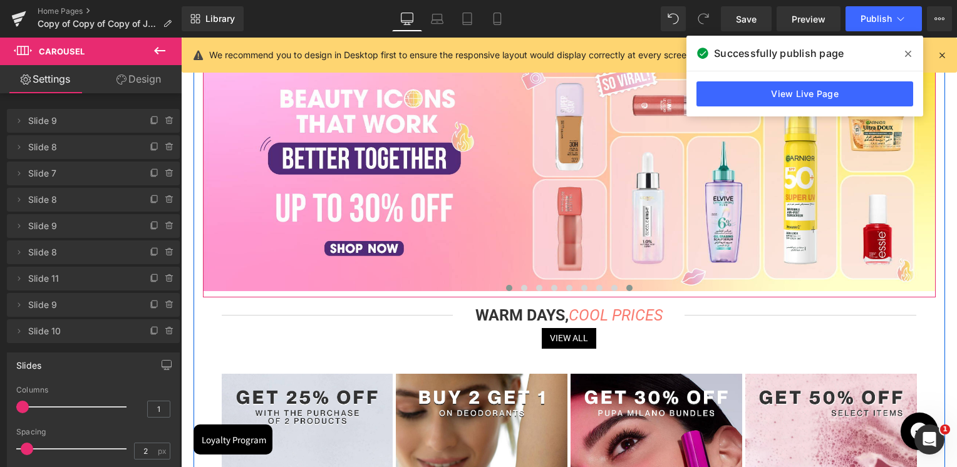
click at [513, 291] on button at bounding box center [509, 288] width 15 height 13
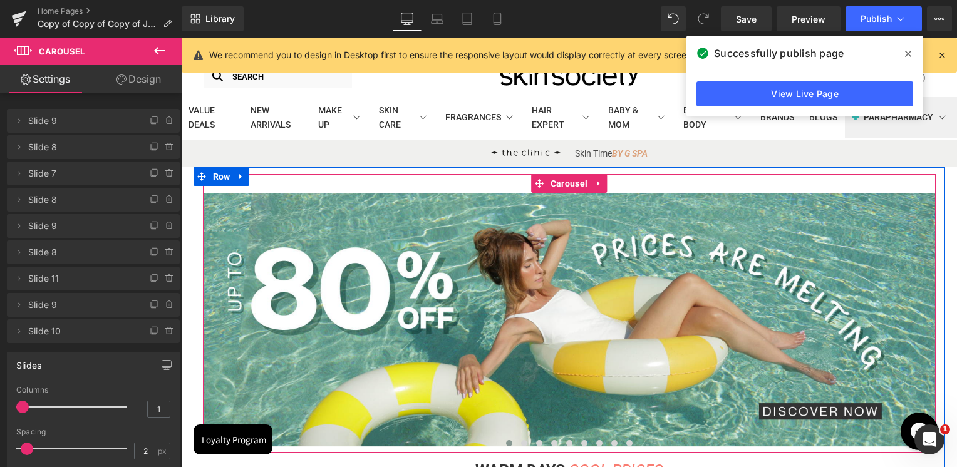
scroll to position [0, 0]
